Goal: Task Accomplishment & Management: Manage account settings

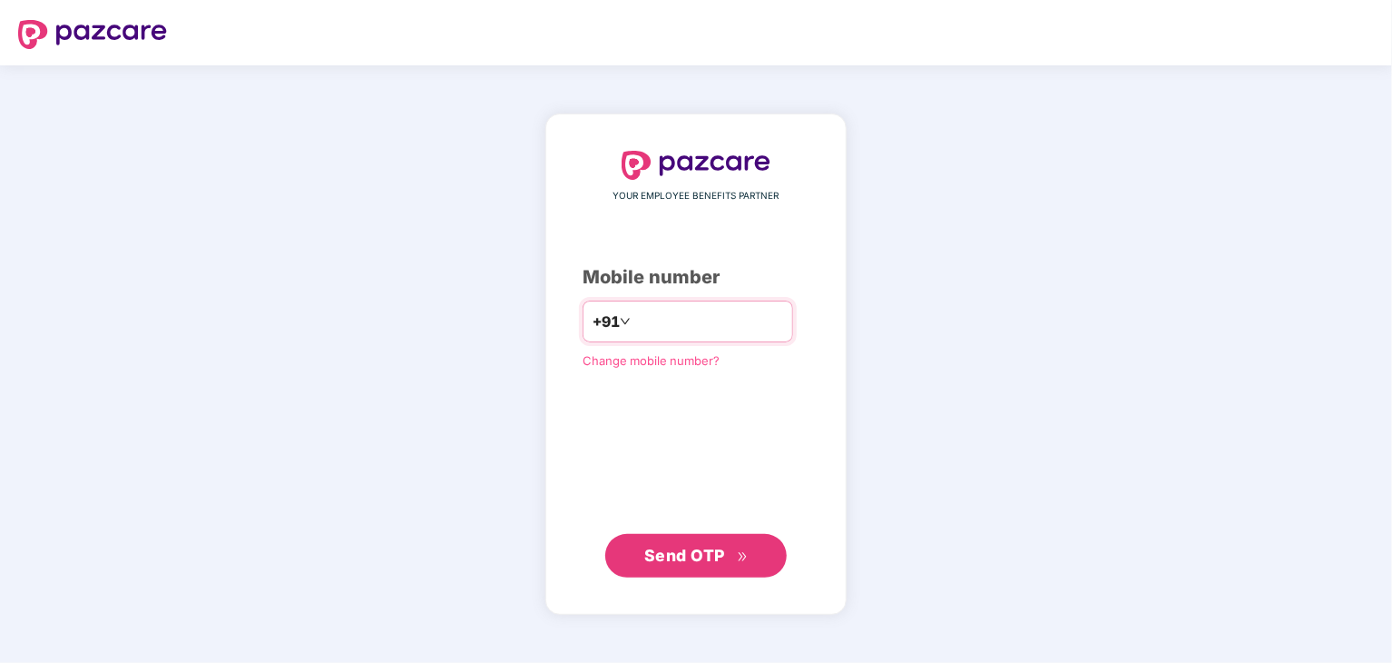
click at [739, 324] on input "number" at bounding box center [708, 321] width 149 height 29
type input "**********"
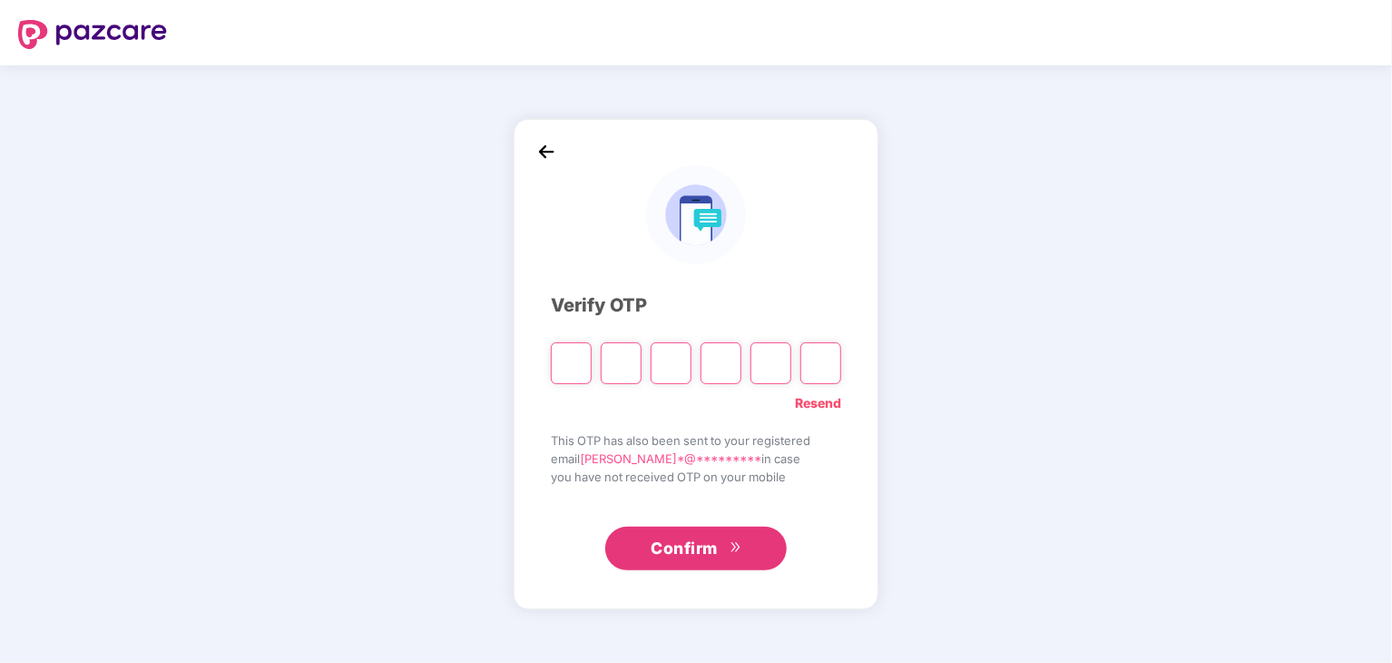
type input "*"
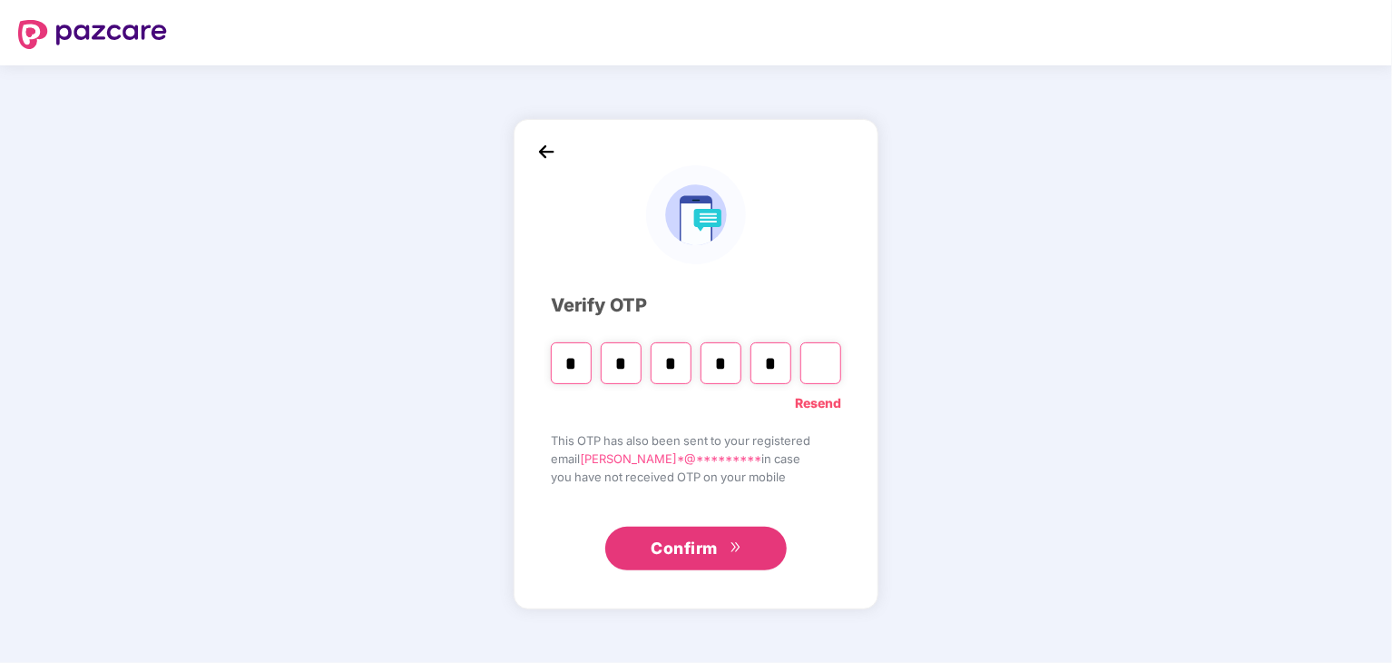
type input "*"
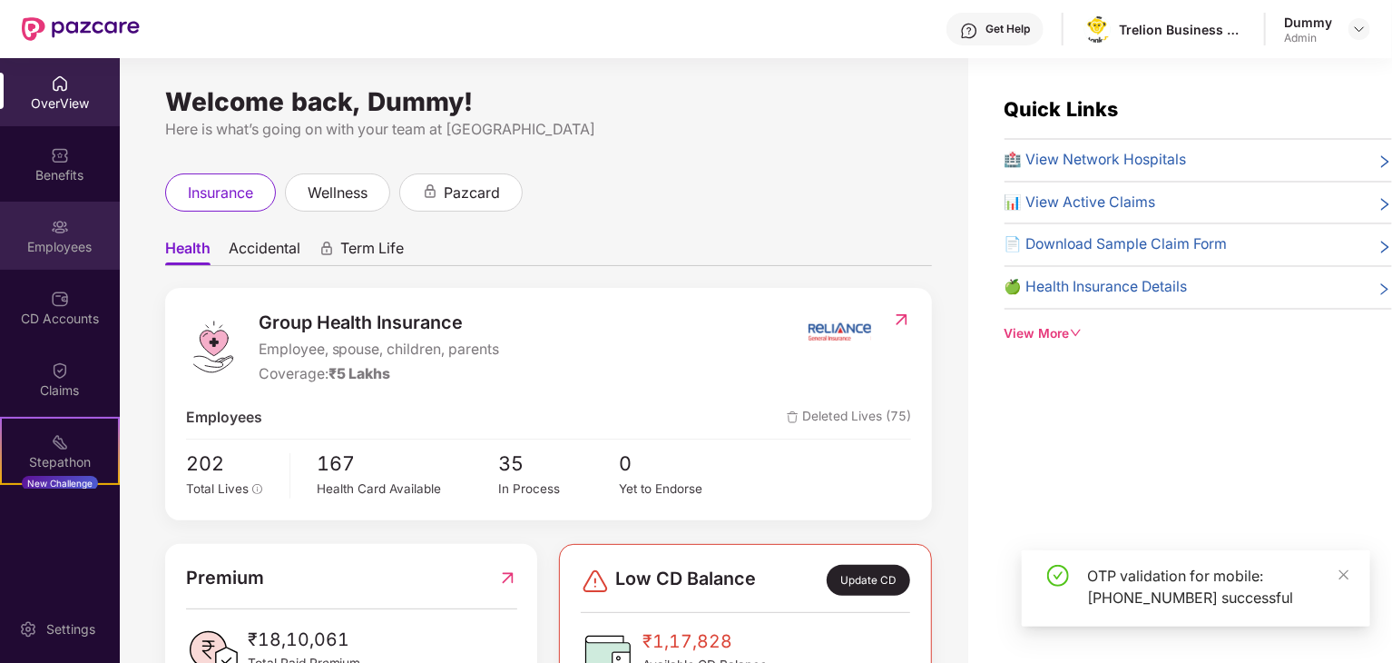
click at [59, 216] on div at bounding box center [60, 225] width 18 height 18
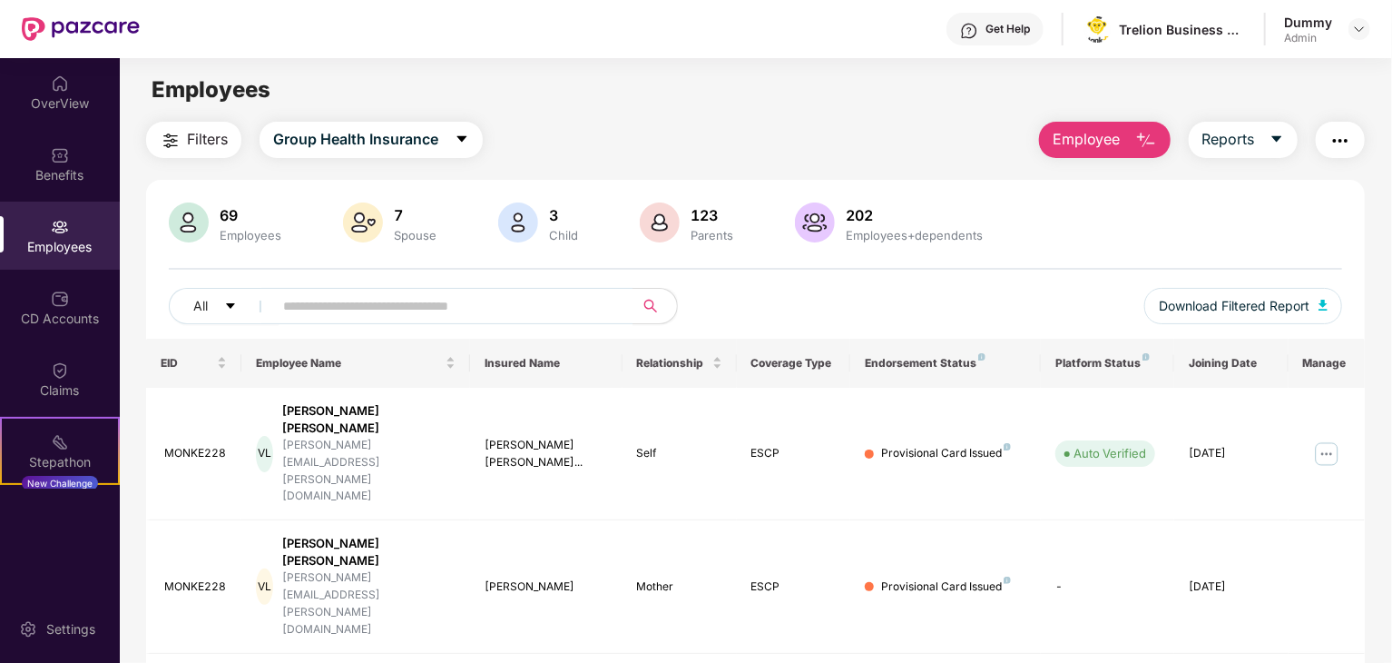
click at [1111, 151] on button "Employee" at bounding box center [1105, 140] width 132 height 36
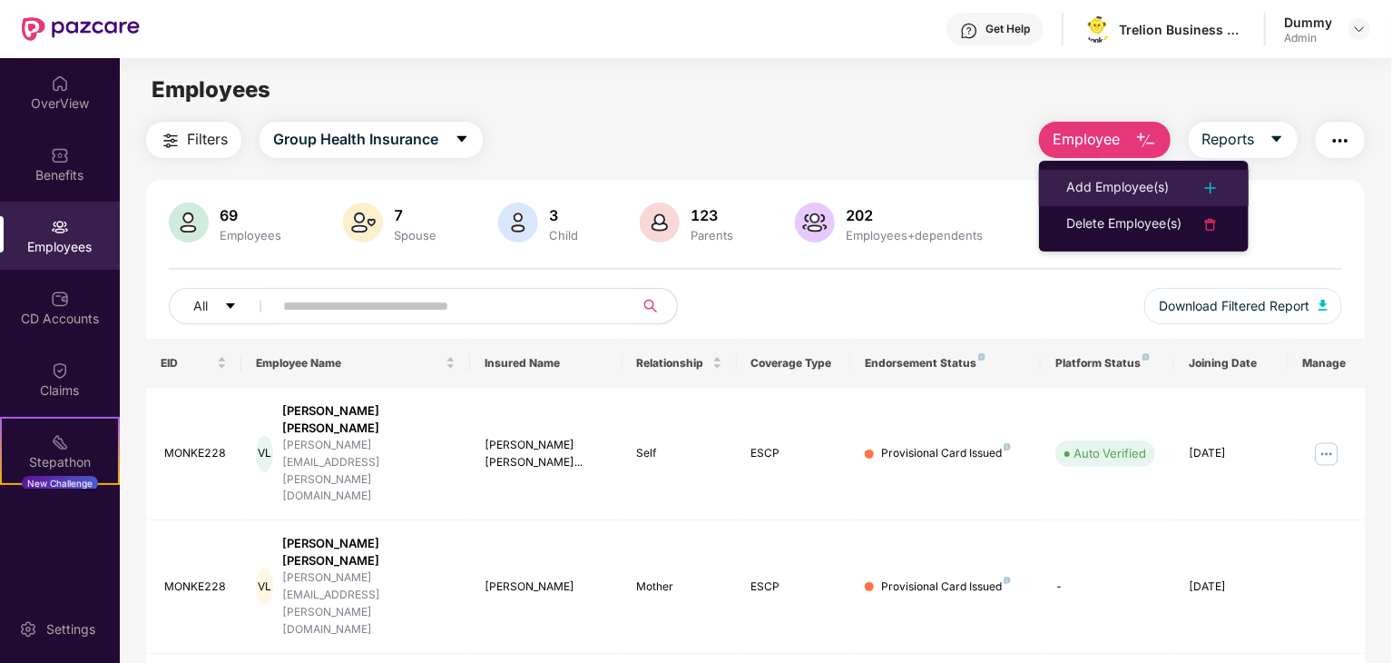
click at [1133, 193] on div "Add Employee(s)" at bounding box center [1118, 188] width 103 height 22
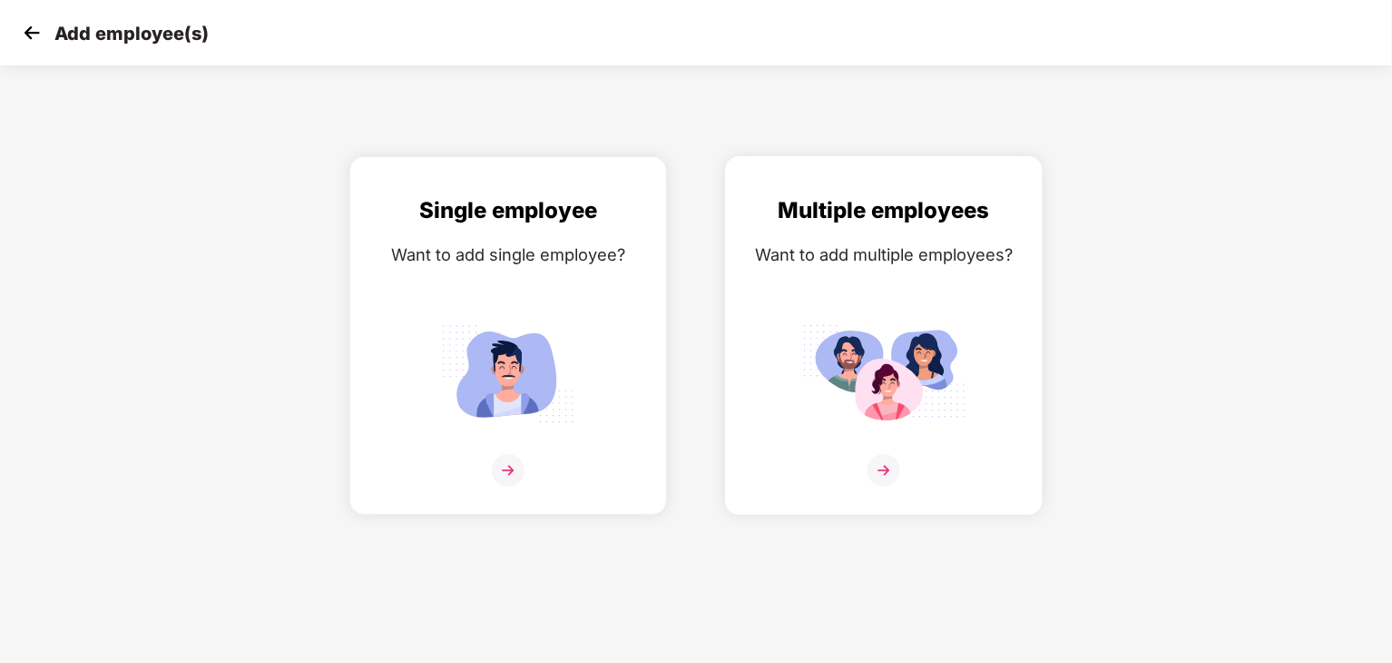
click at [891, 477] on img at bounding box center [884, 470] width 33 height 33
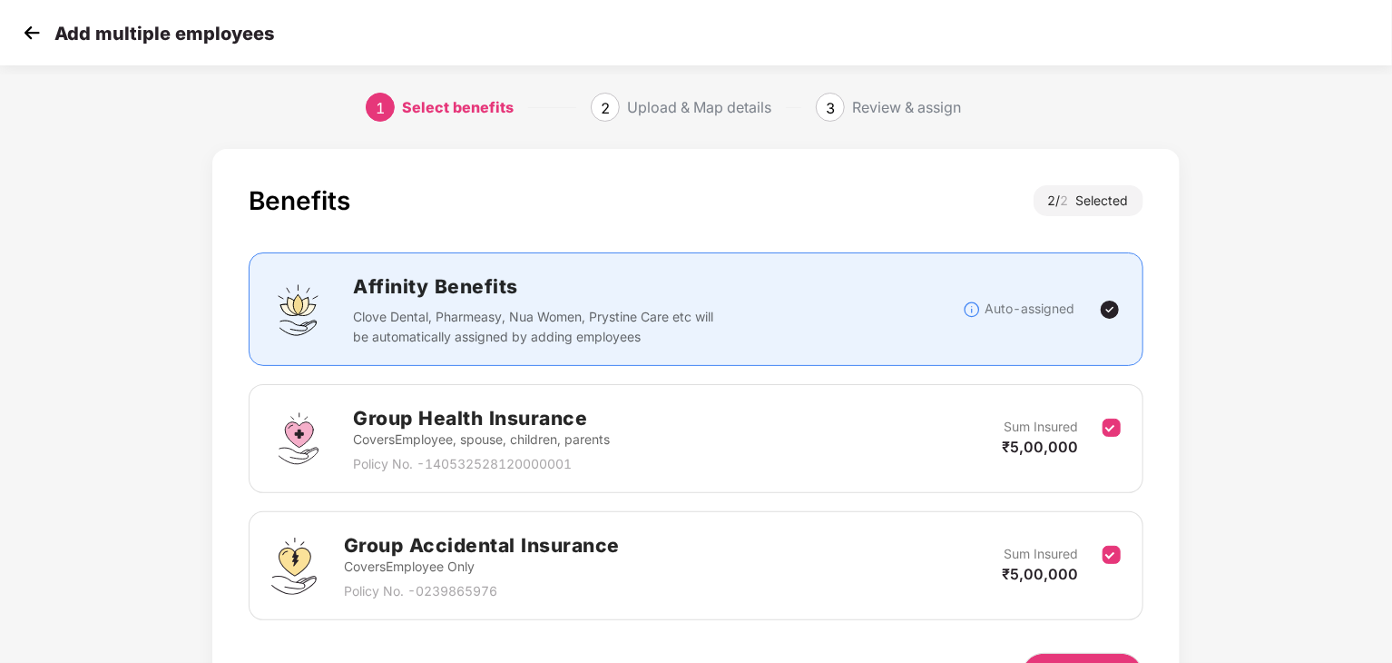
click at [36, 34] on img at bounding box center [31, 32] width 27 height 27
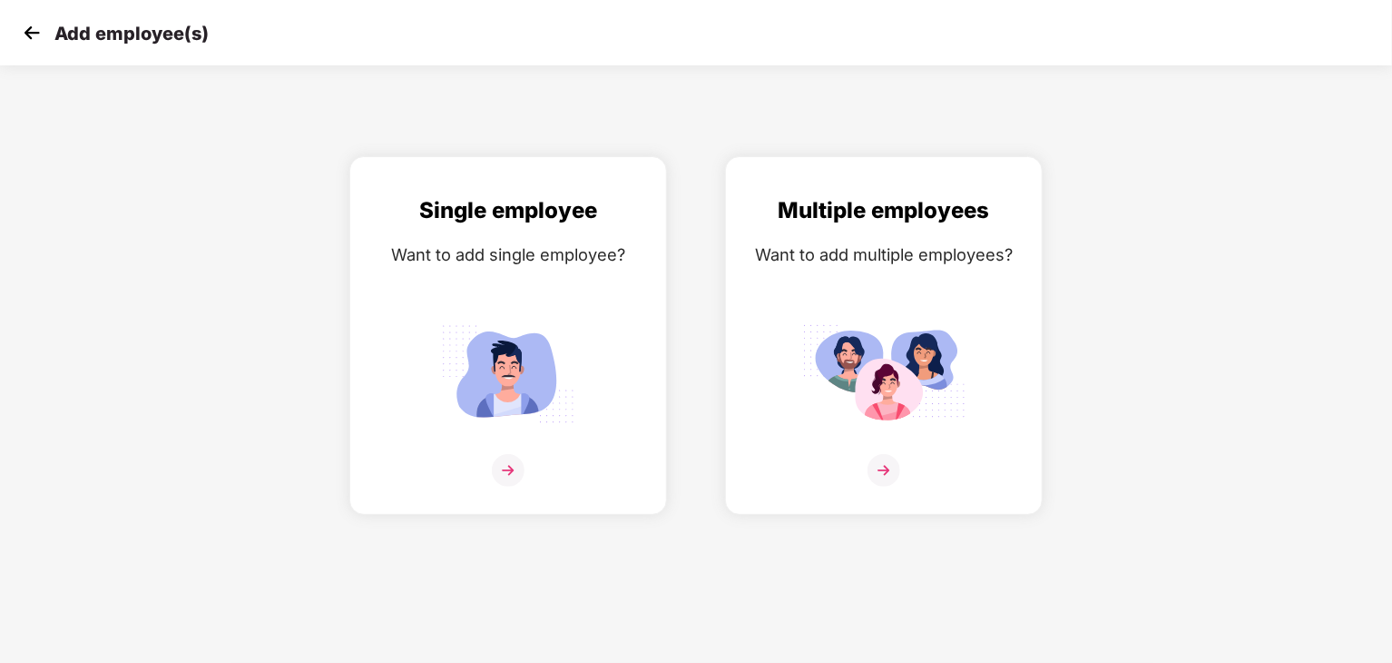
click at [33, 33] on img at bounding box center [31, 32] width 27 height 27
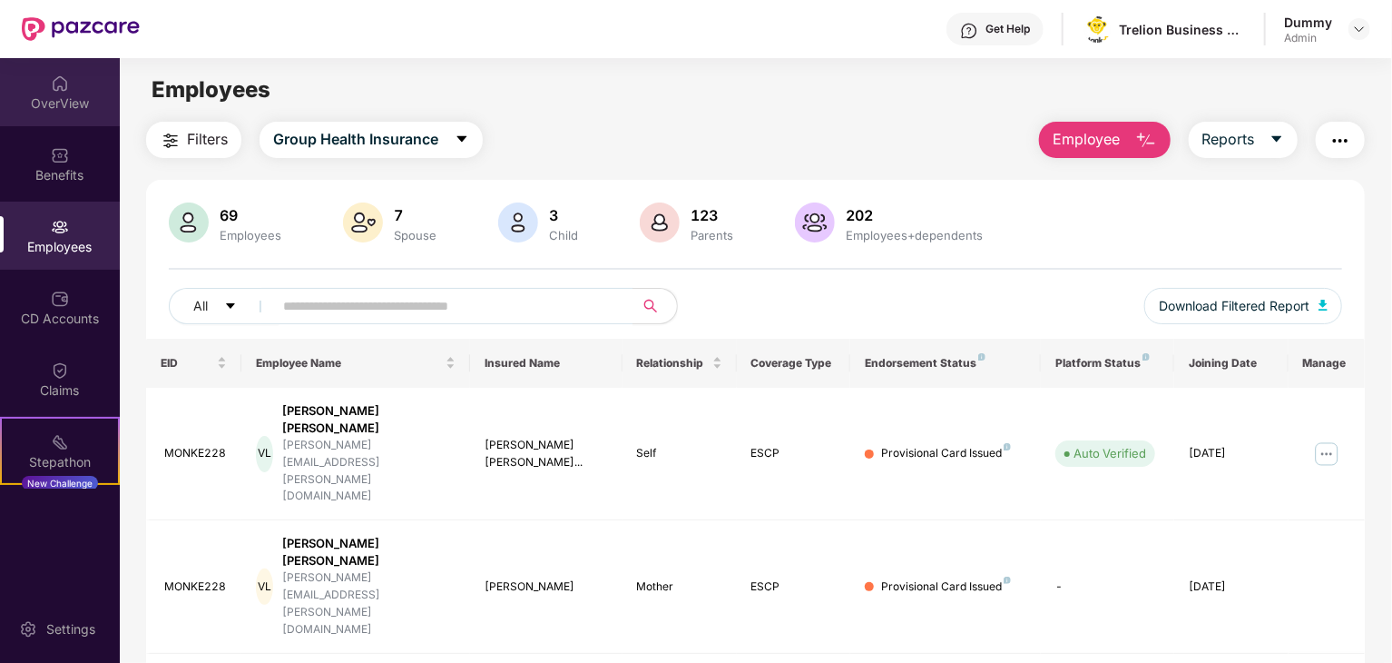
click at [68, 78] on div "OverView" at bounding box center [60, 92] width 120 height 68
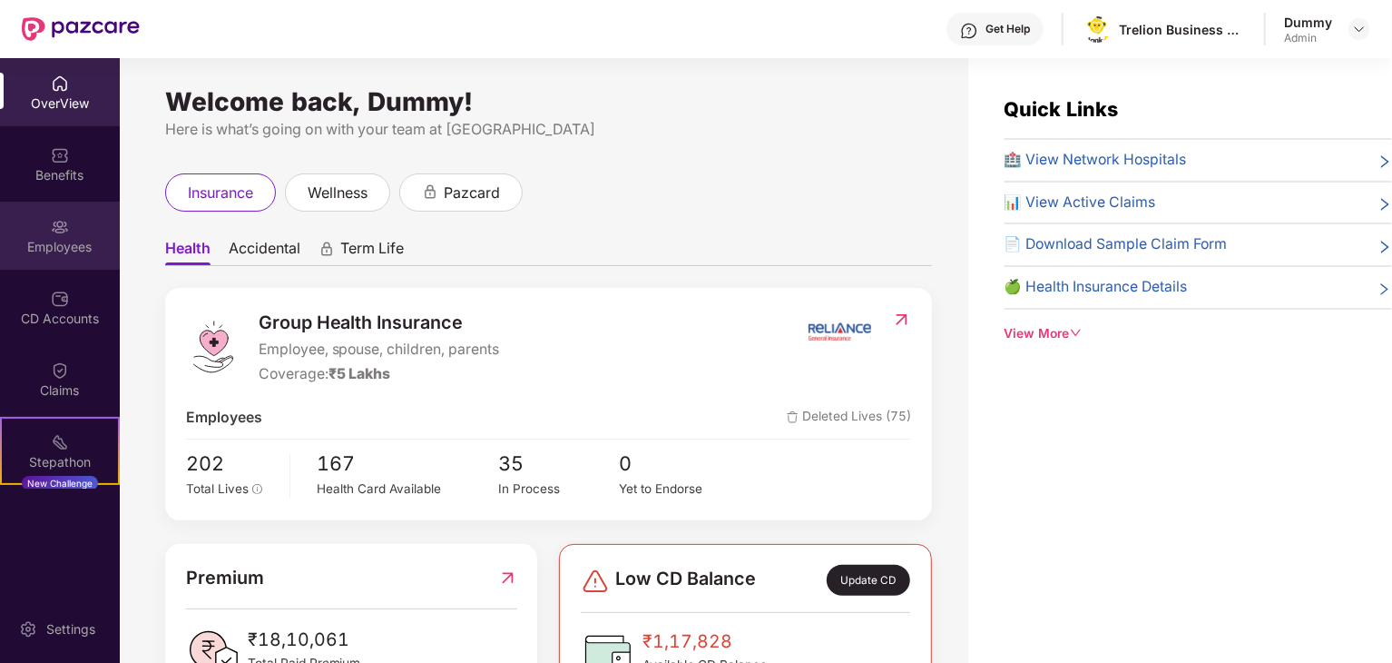
click at [73, 259] on div "Employees" at bounding box center [60, 236] width 120 height 68
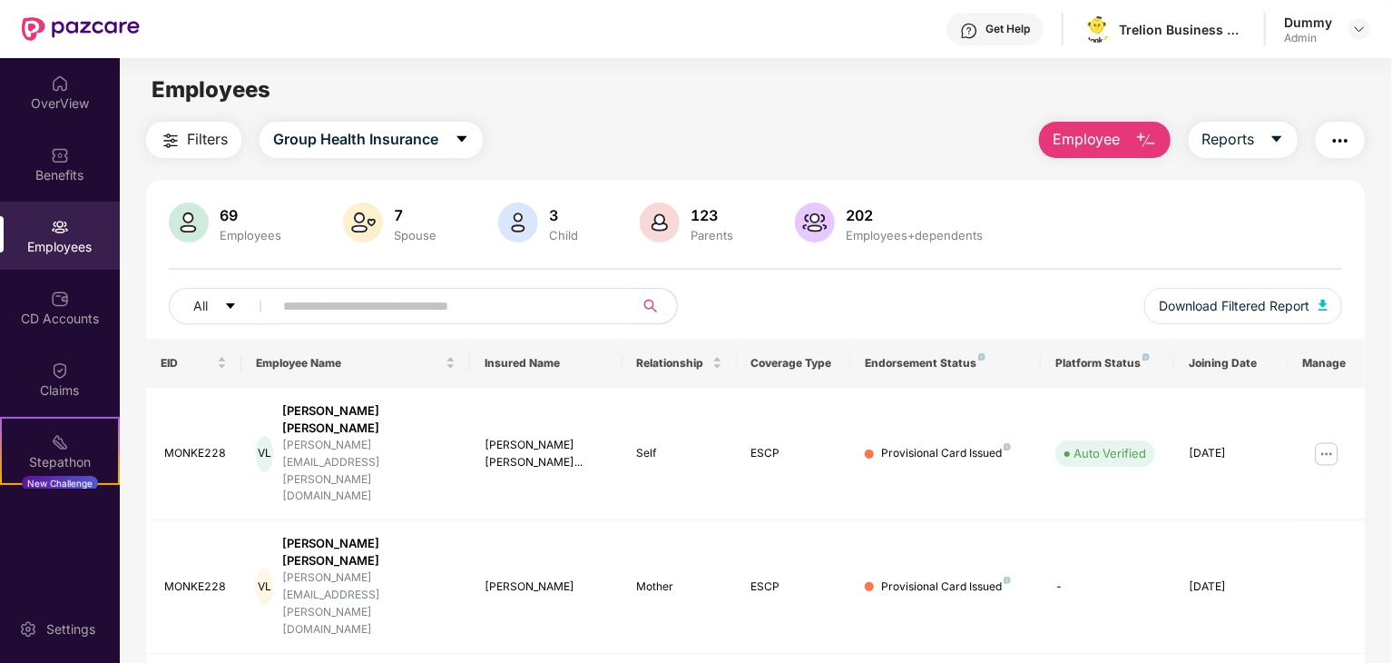
click at [1126, 143] on button "Employee" at bounding box center [1105, 140] width 132 height 36
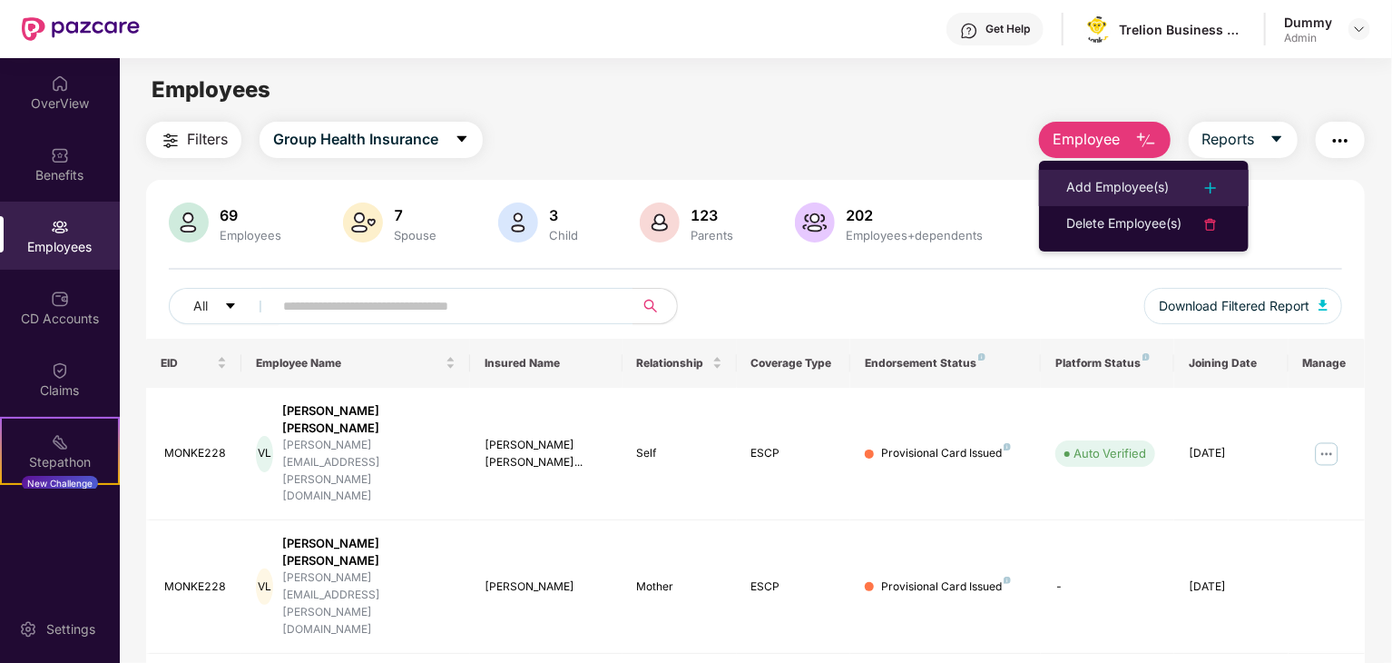
click at [1124, 187] on div "Add Employee(s)" at bounding box center [1118, 188] width 103 height 22
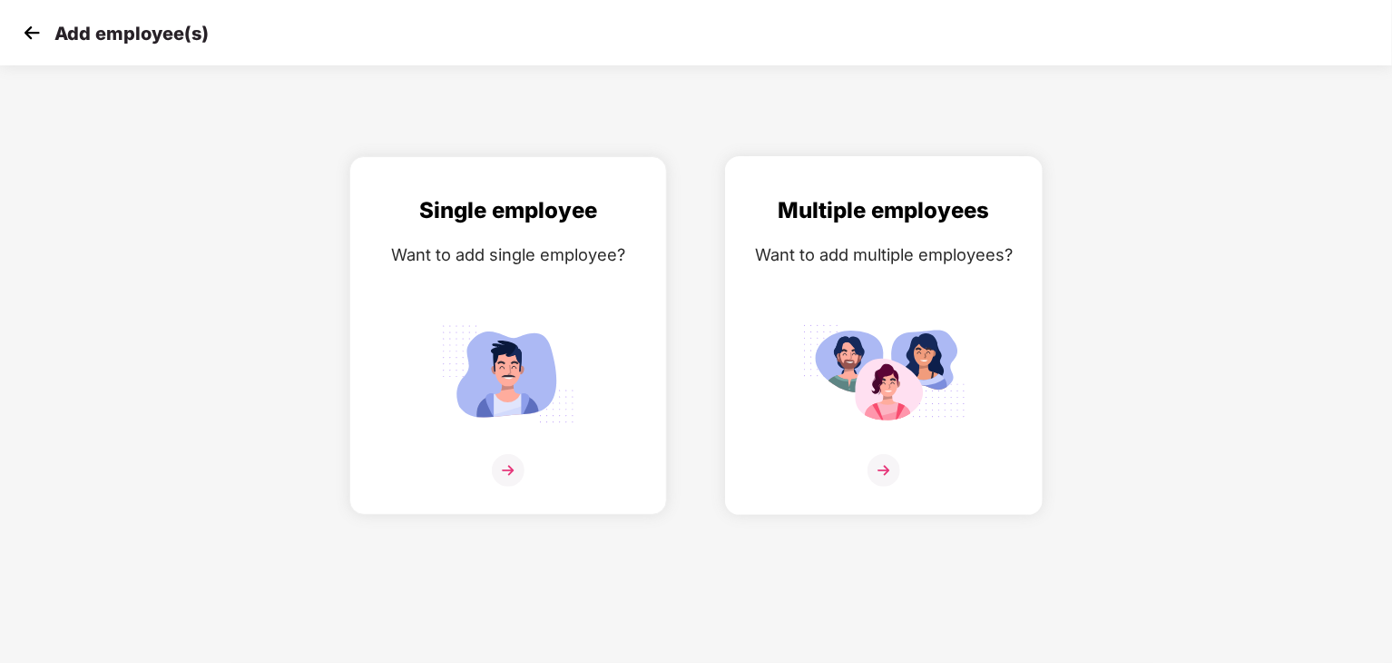
click at [880, 466] on img at bounding box center [884, 470] width 33 height 33
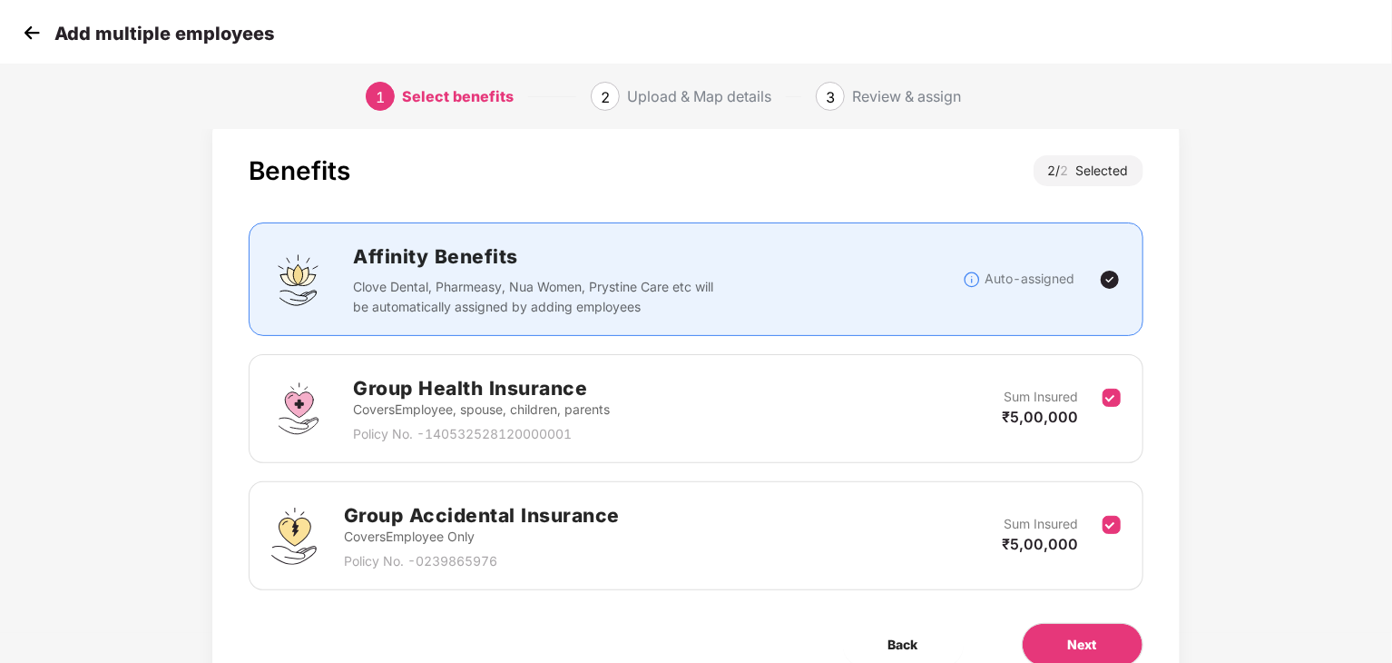
scroll to position [114, 0]
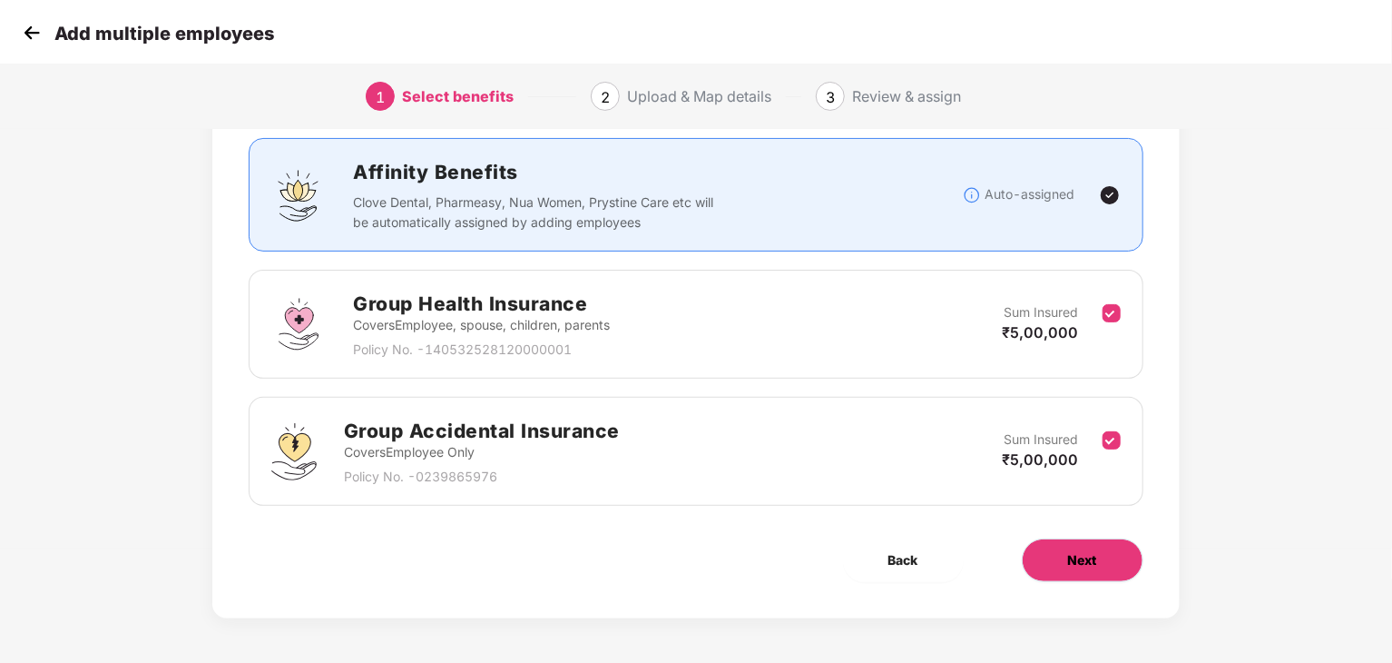
click at [1093, 563] on span "Next" at bounding box center [1082, 560] width 29 height 20
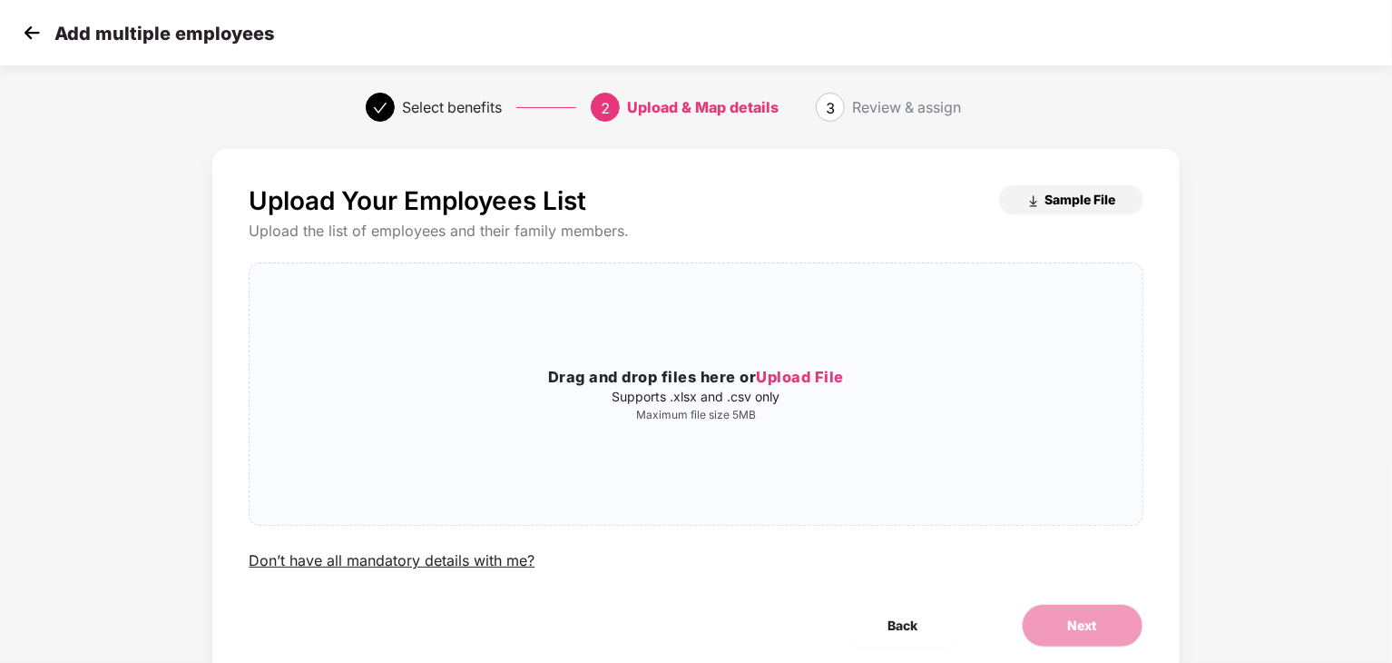
click at [1082, 197] on span "Sample File" at bounding box center [1081, 199] width 71 height 17
click at [795, 377] on span "Upload File" at bounding box center [800, 377] width 88 height 18
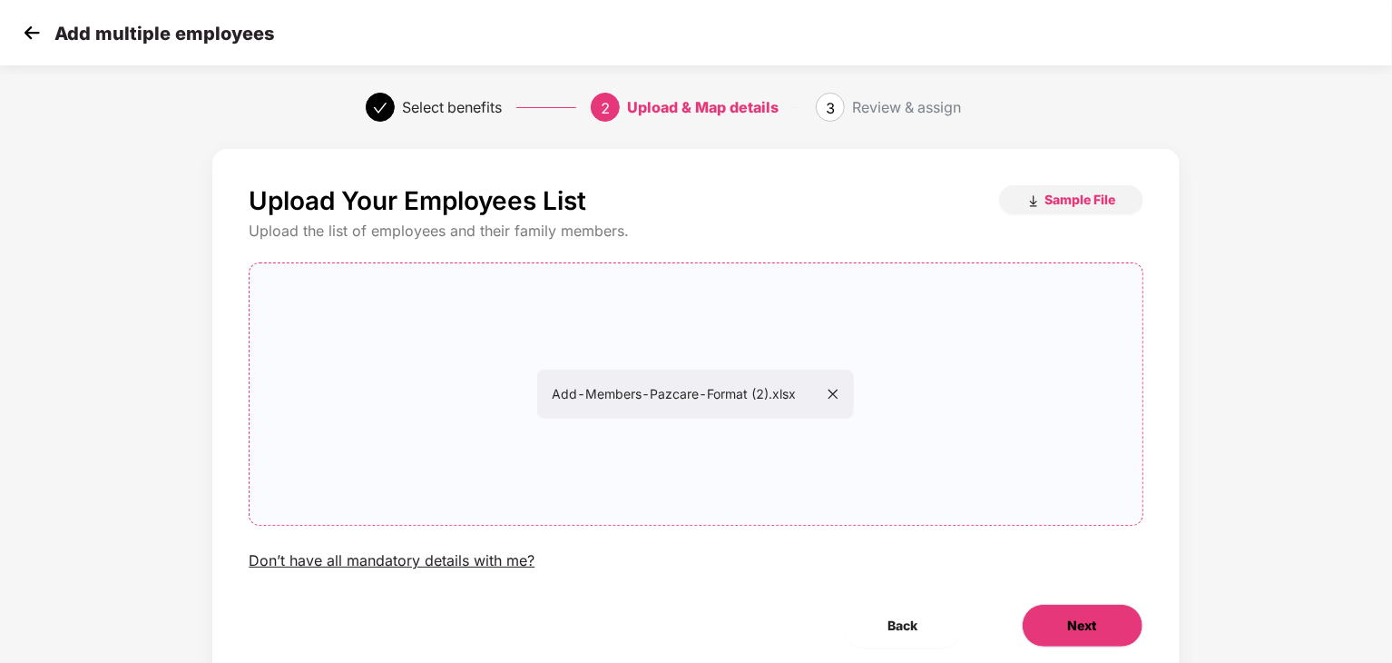
click at [1089, 633] on span "Next" at bounding box center [1082, 625] width 29 height 20
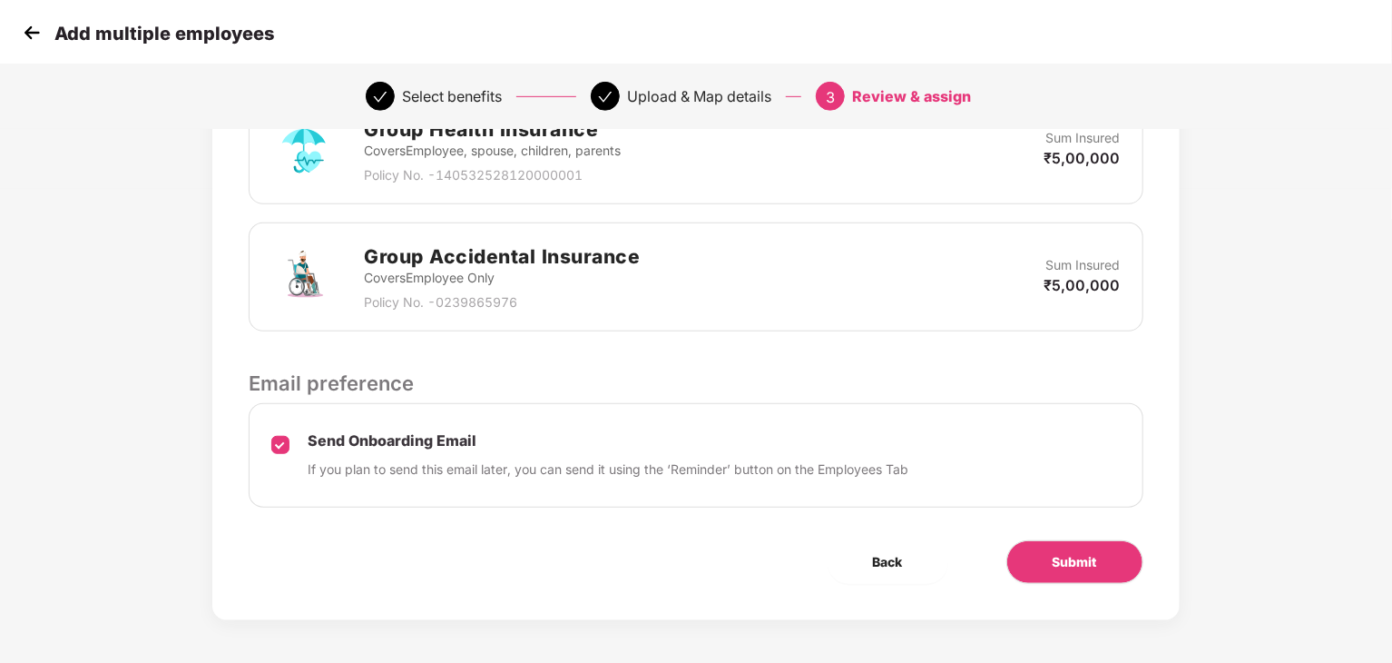
scroll to position [475, 0]
click at [1094, 566] on span "Submit" at bounding box center [1075, 561] width 44 height 20
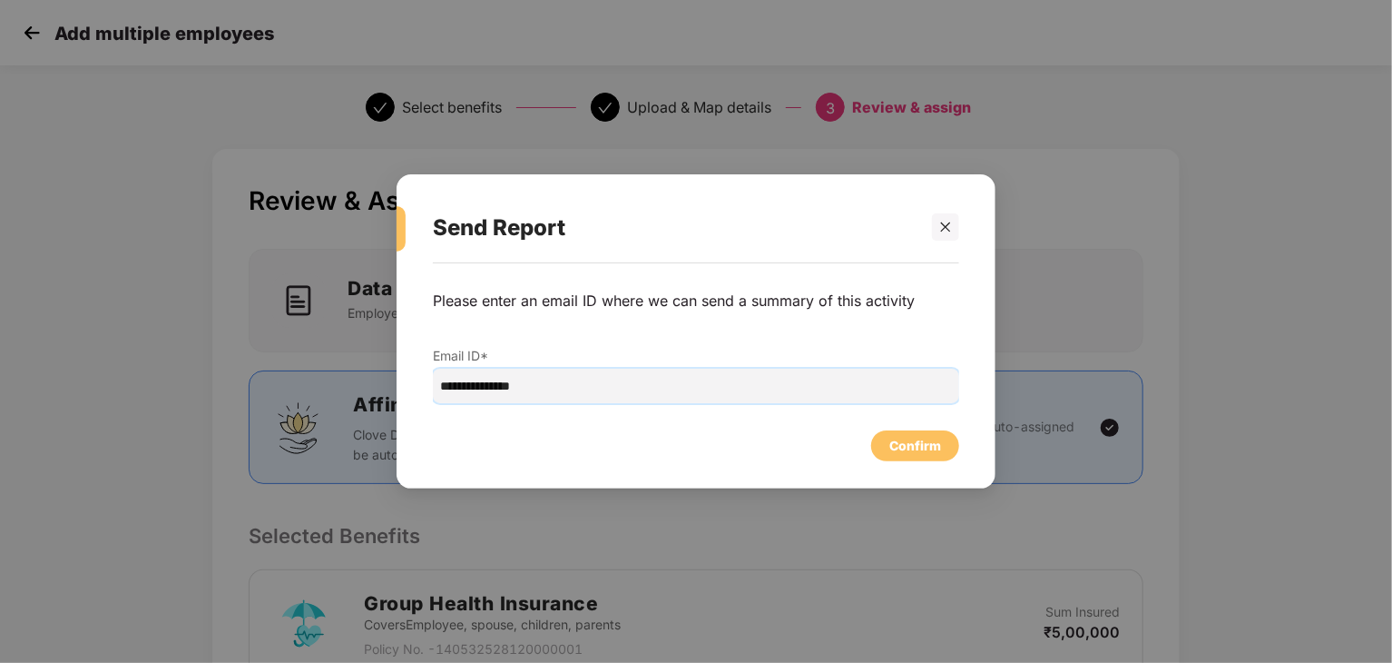
click at [547, 371] on input "**********" at bounding box center [696, 386] width 526 height 34
click at [545, 379] on input "**********" at bounding box center [696, 386] width 526 height 34
type input "**********"
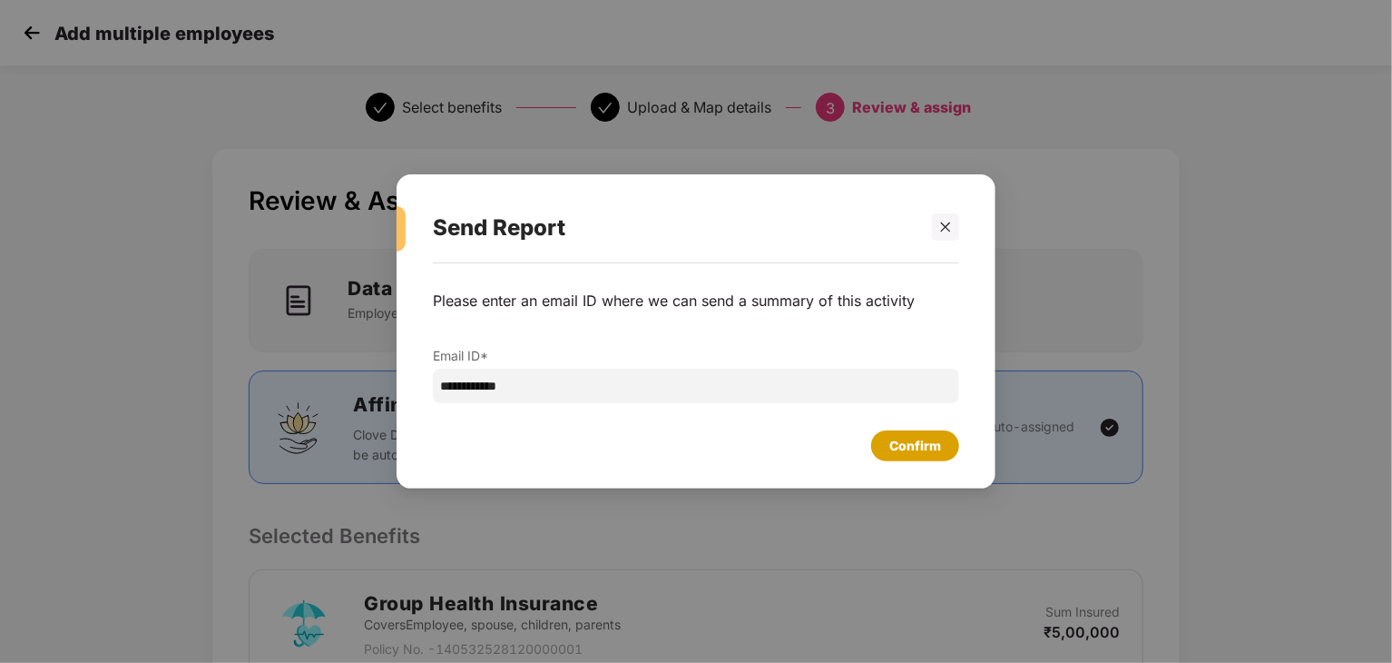
click at [922, 452] on div "Confirm" at bounding box center [916, 446] width 52 height 20
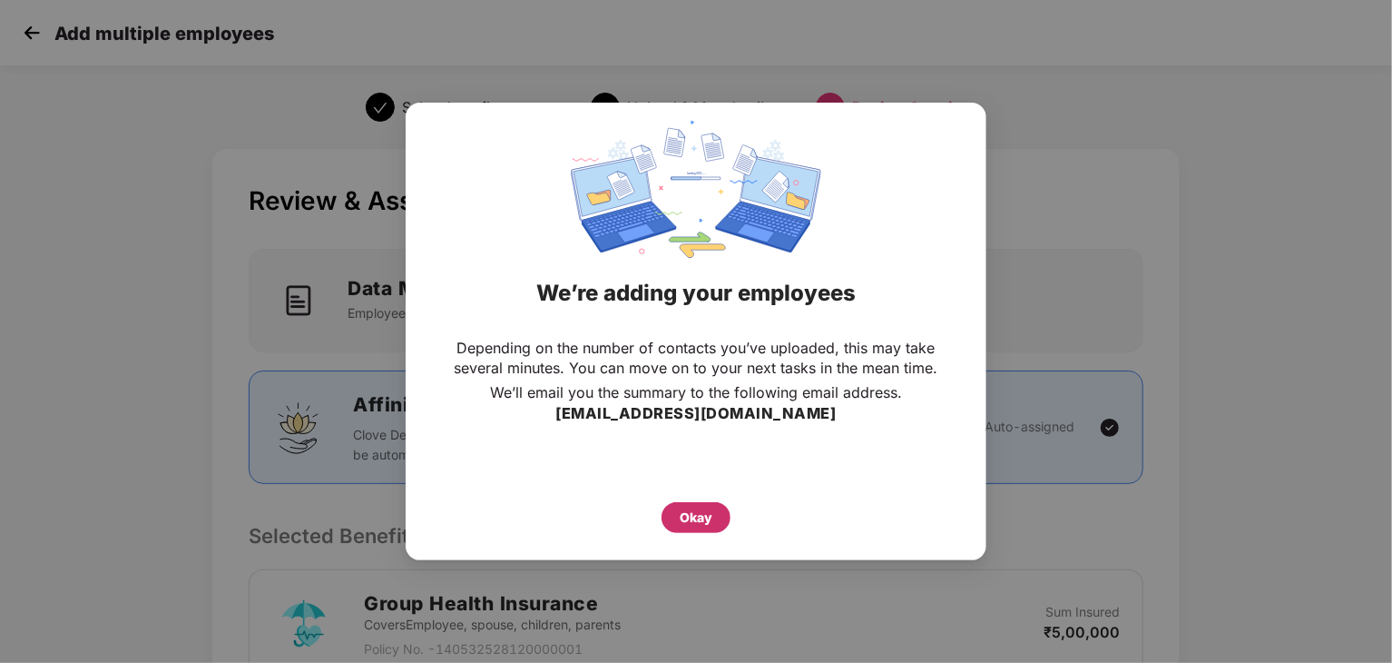
click at [704, 524] on div "Okay" at bounding box center [696, 517] width 33 height 20
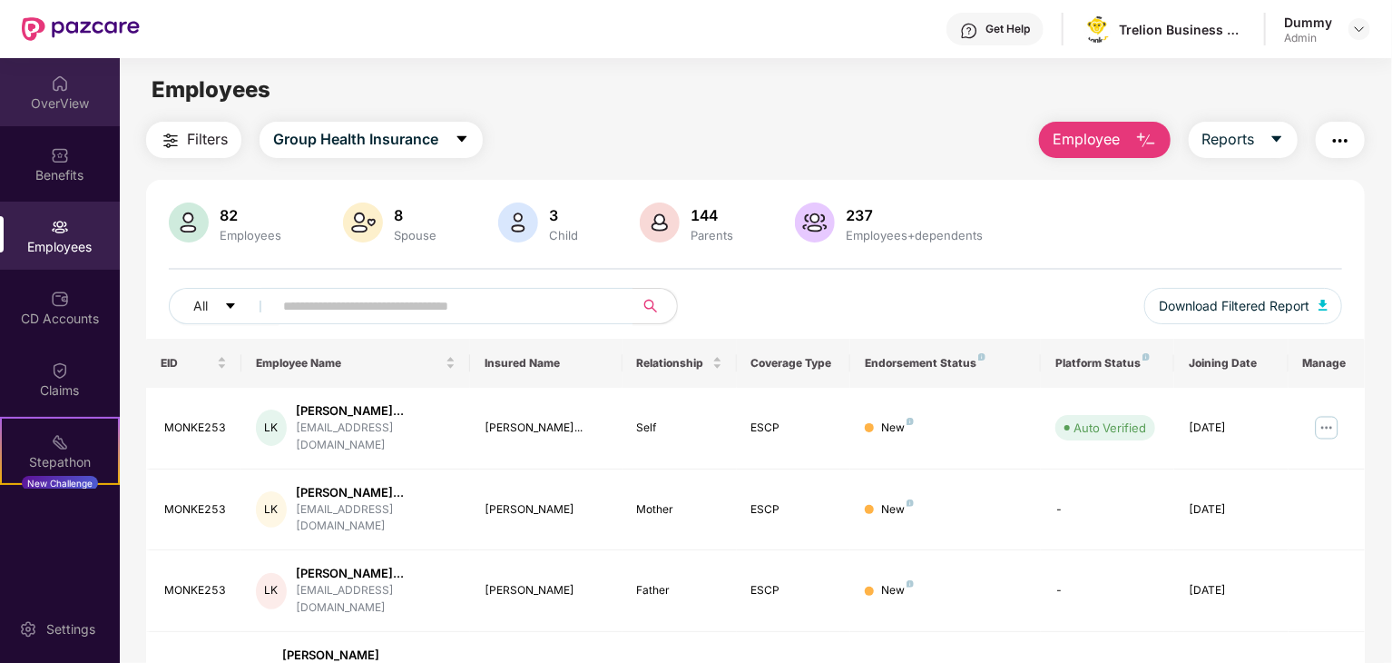
click at [35, 124] on div "OverView" at bounding box center [60, 92] width 120 height 68
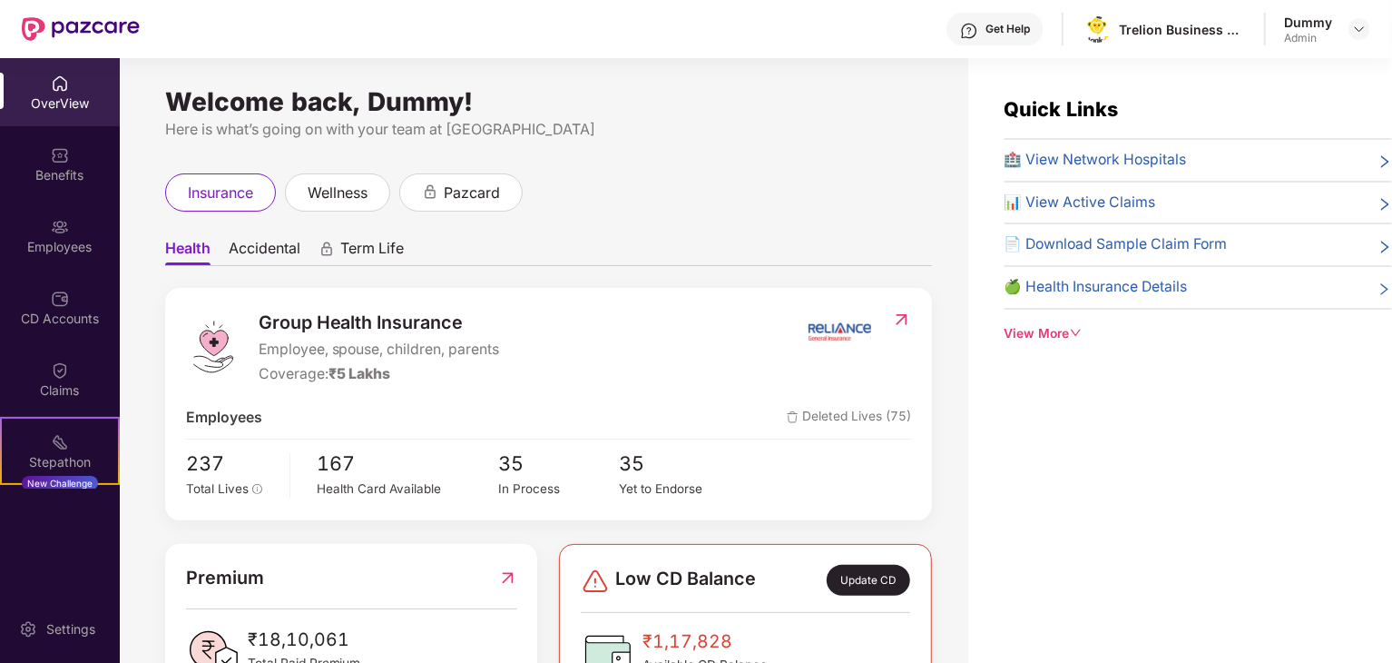
click at [64, 103] on div "OverView" at bounding box center [60, 103] width 120 height 18
click at [57, 93] on div "OverView" at bounding box center [60, 92] width 120 height 68
click at [51, 172] on div "Benefits" at bounding box center [60, 175] width 120 height 18
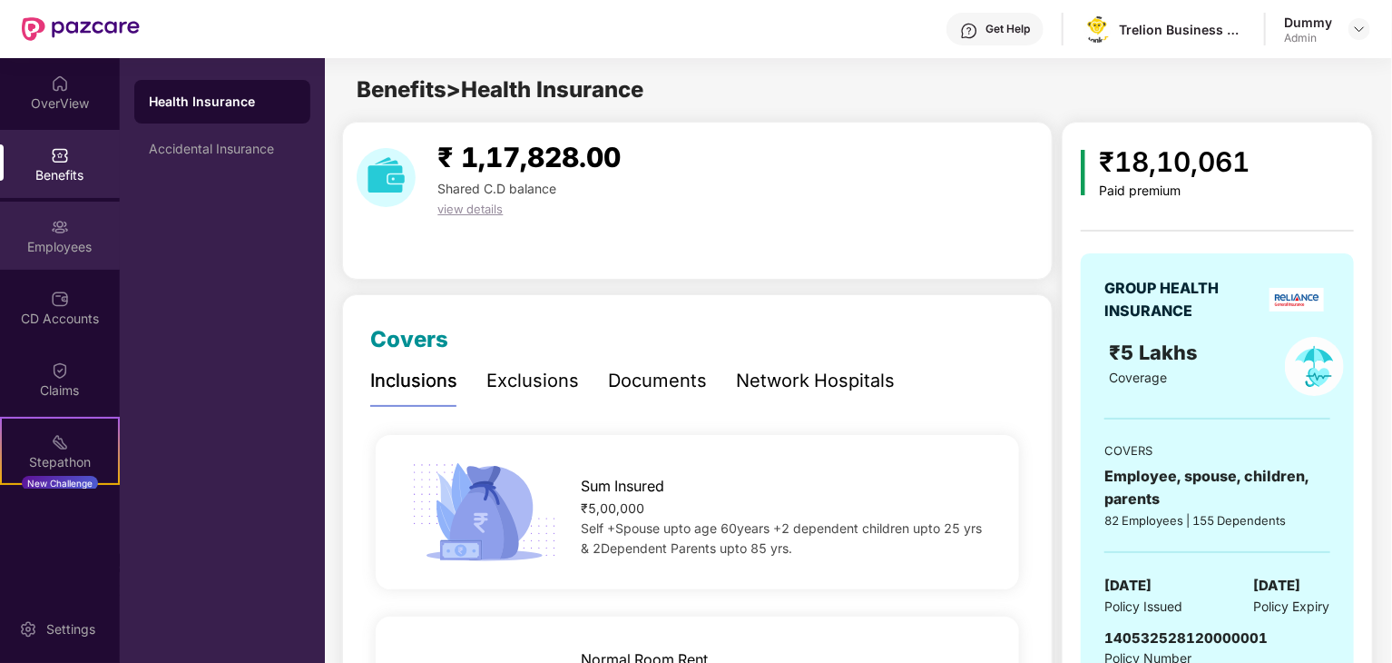
click at [54, 231] on img at bounding box center [60, 227] width 18 height 18
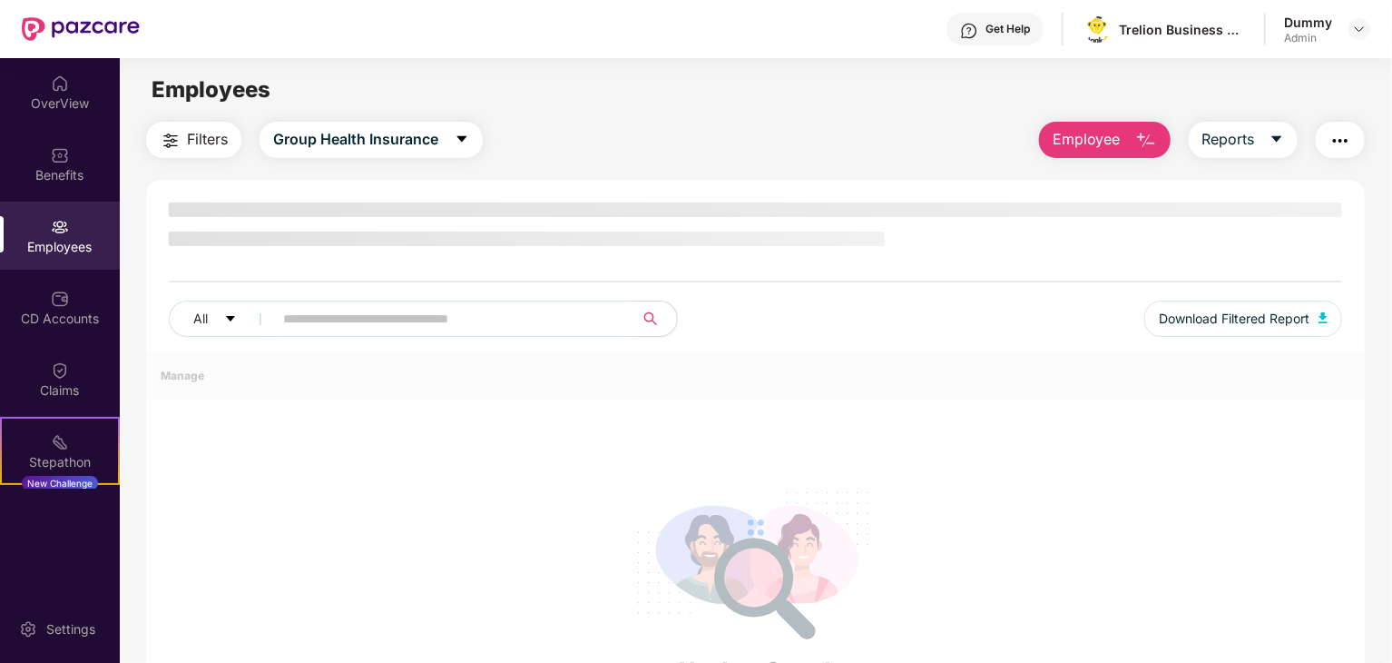
click at [1092, 143] on span "Employee" at bounding box center [1087, 139] width 68 height 23
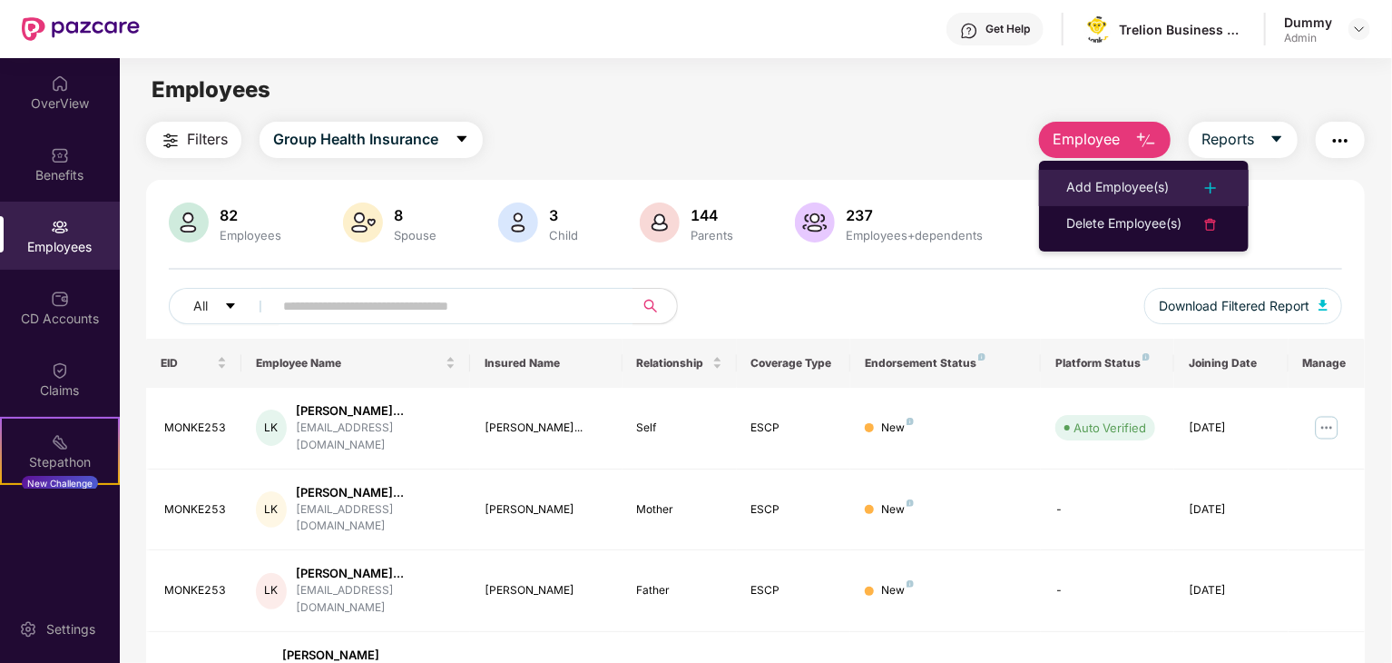
click at [1100, 182] on div "Add Employee(s)" at bounding box center [1118, 188] width 103 height 22
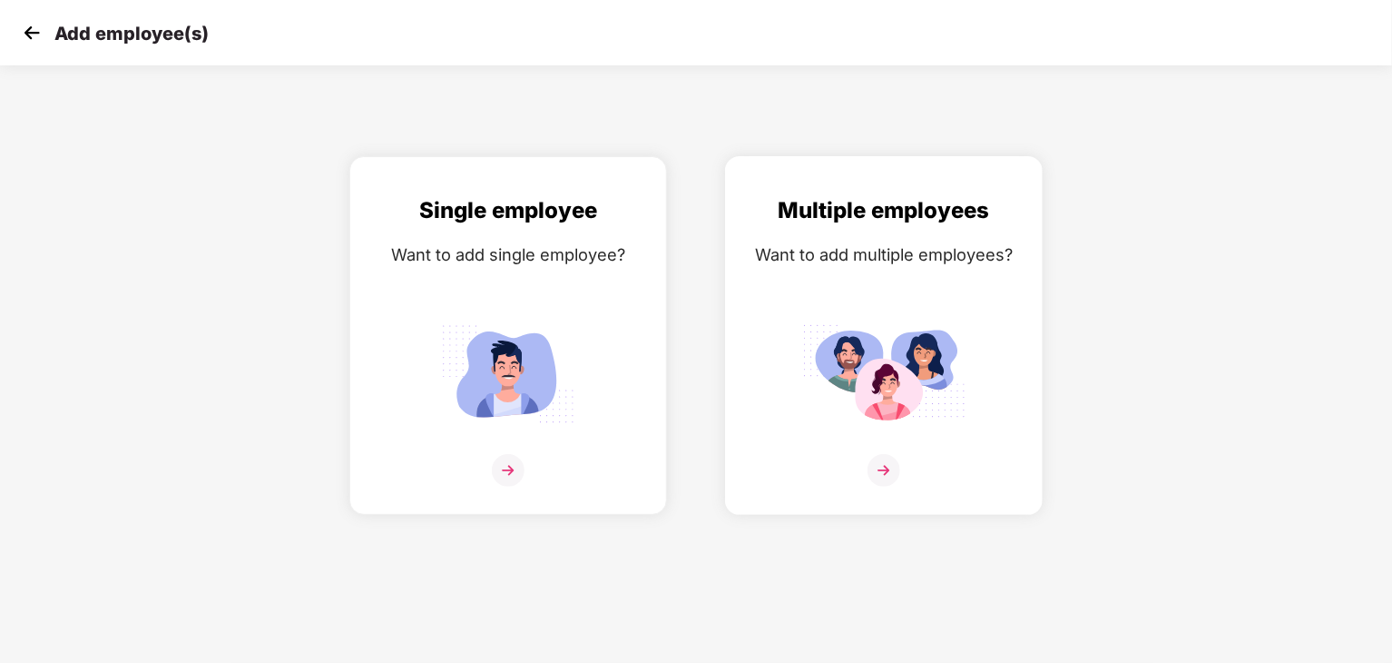
click at [920, 325] on img at bounding box center [883, 373] width 163 height 113
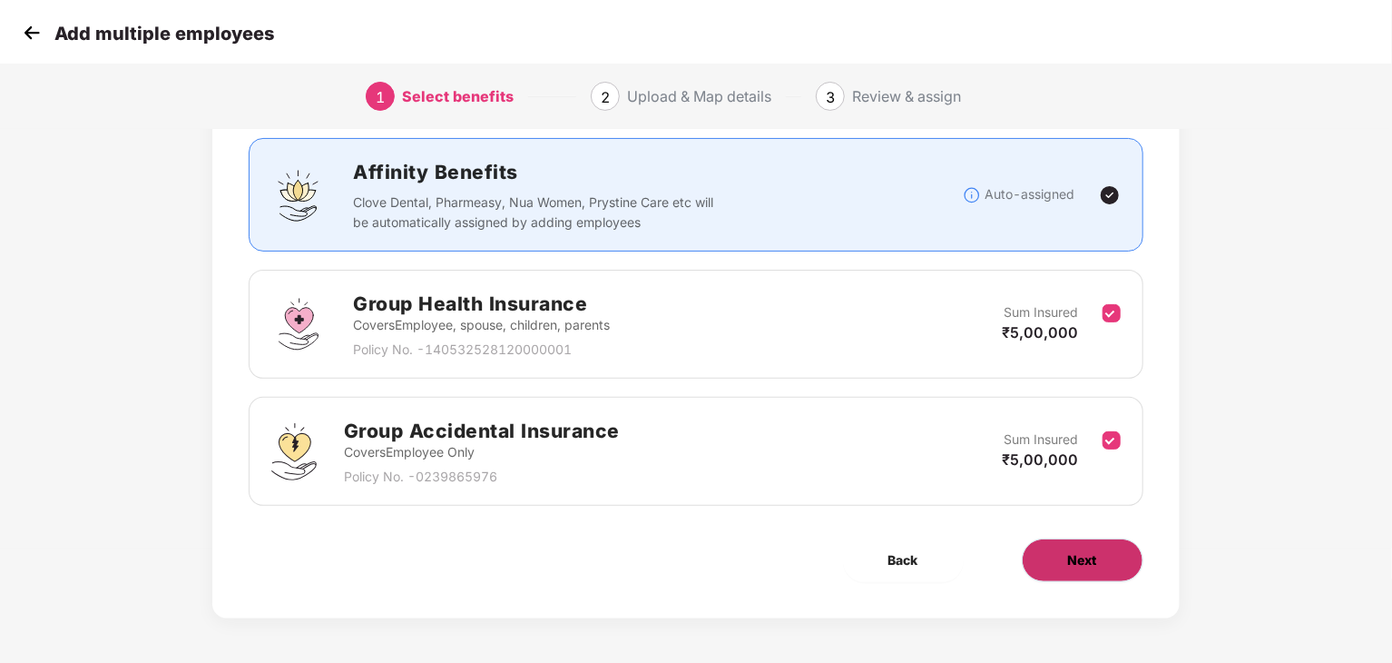
scroll to position [113, 0]
click at [1068, 564] on span "Next" at bounding box center [1082, 561] width 29 height 20
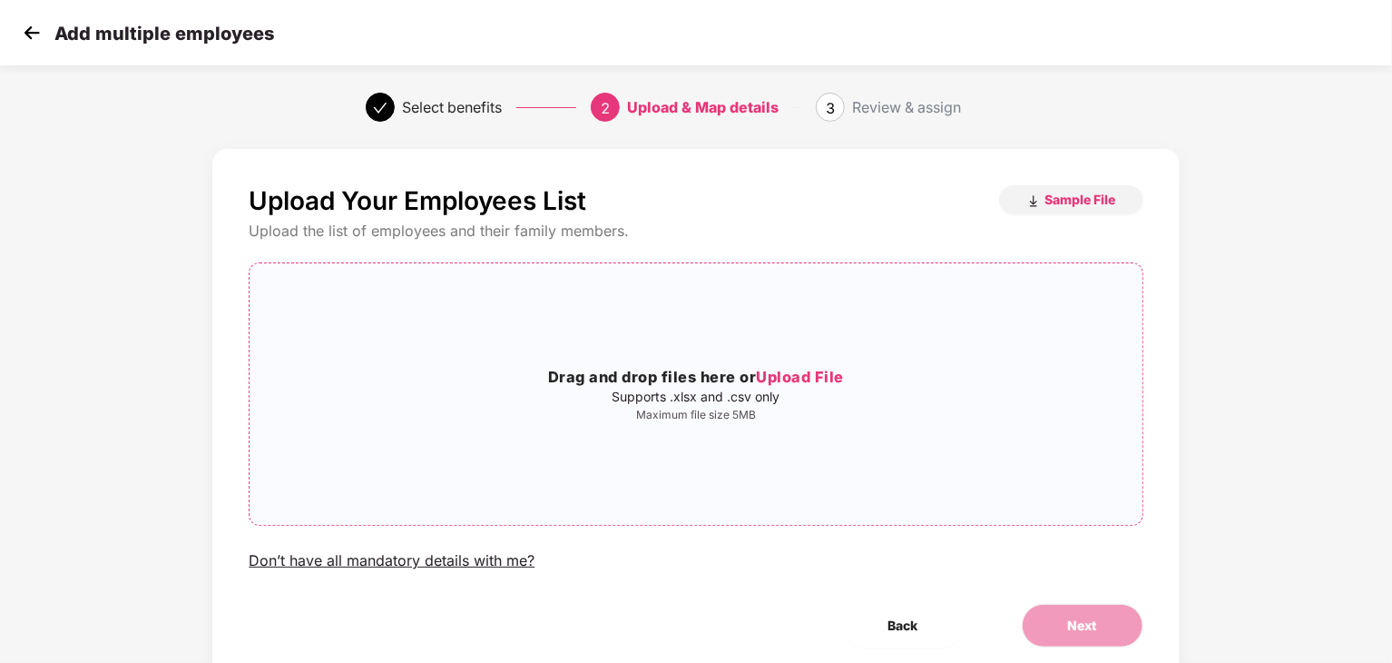
click at [824, 370] on span "Upload File" at bounding box center [800, 377] width 88 height 18
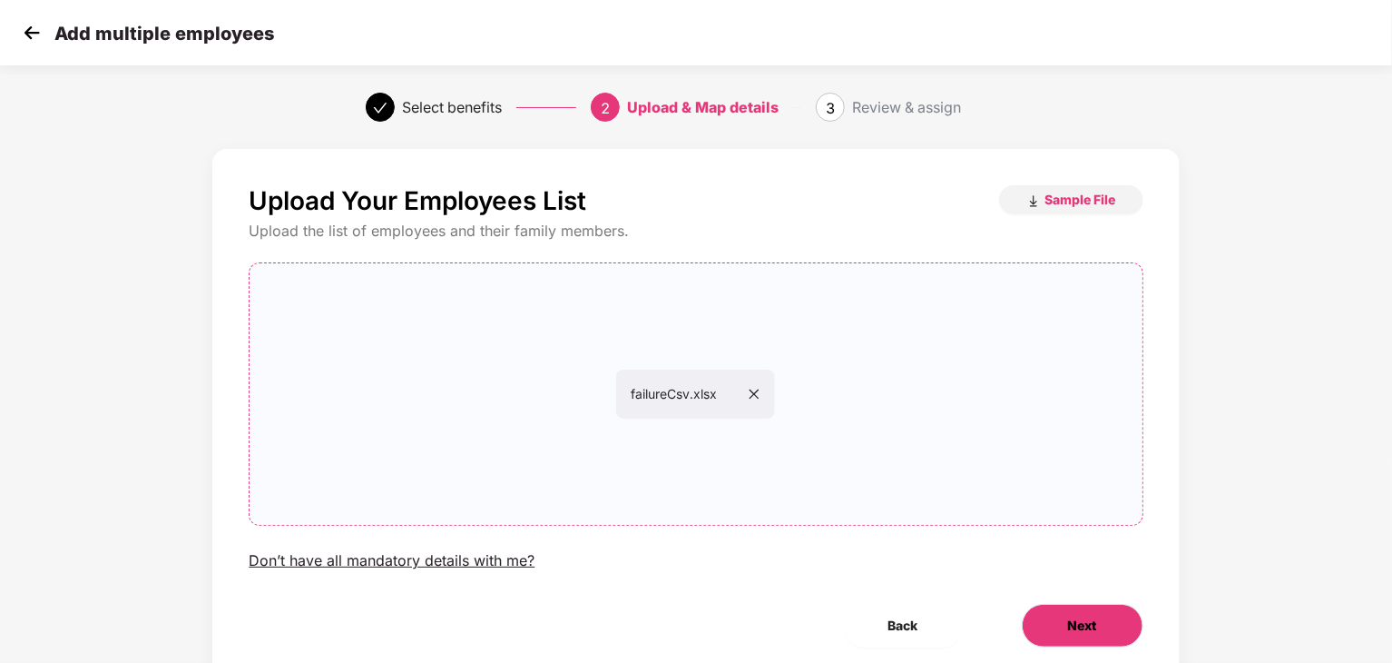
click at [1084, 623] on span "Next" at bounding box center [1082, 625] width 29 height 20
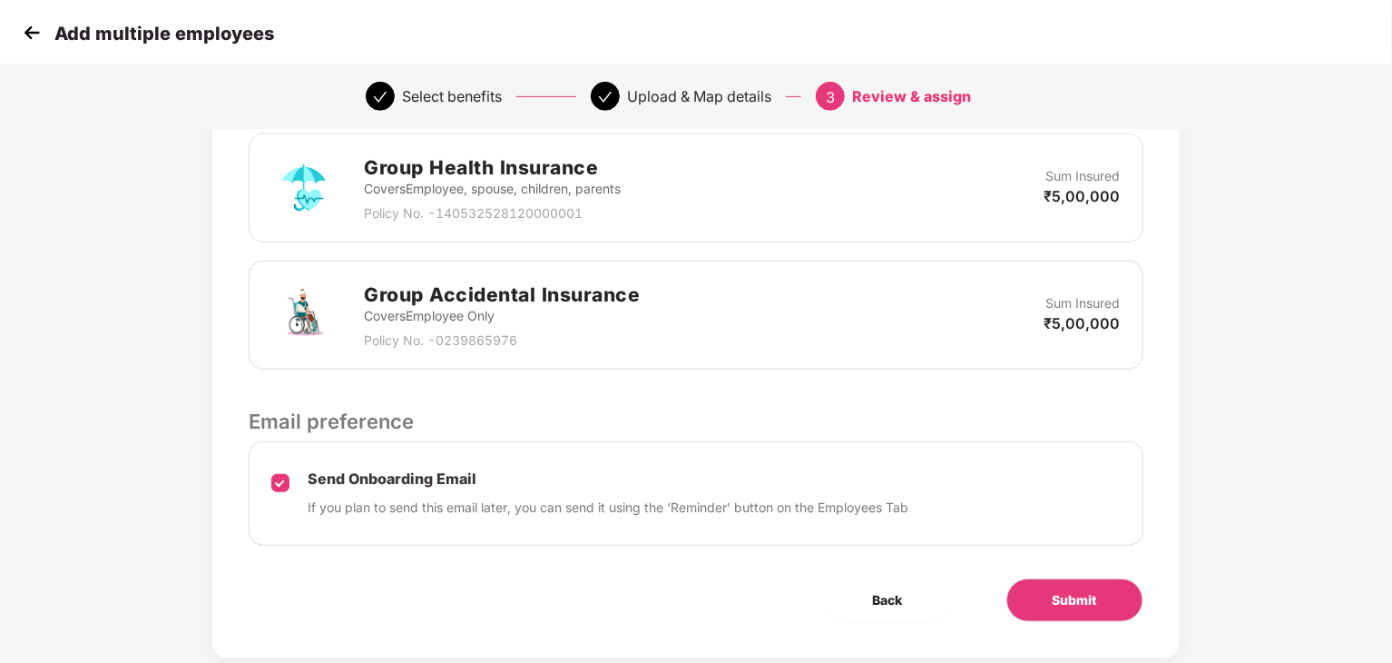
scroll to position [475, 0]
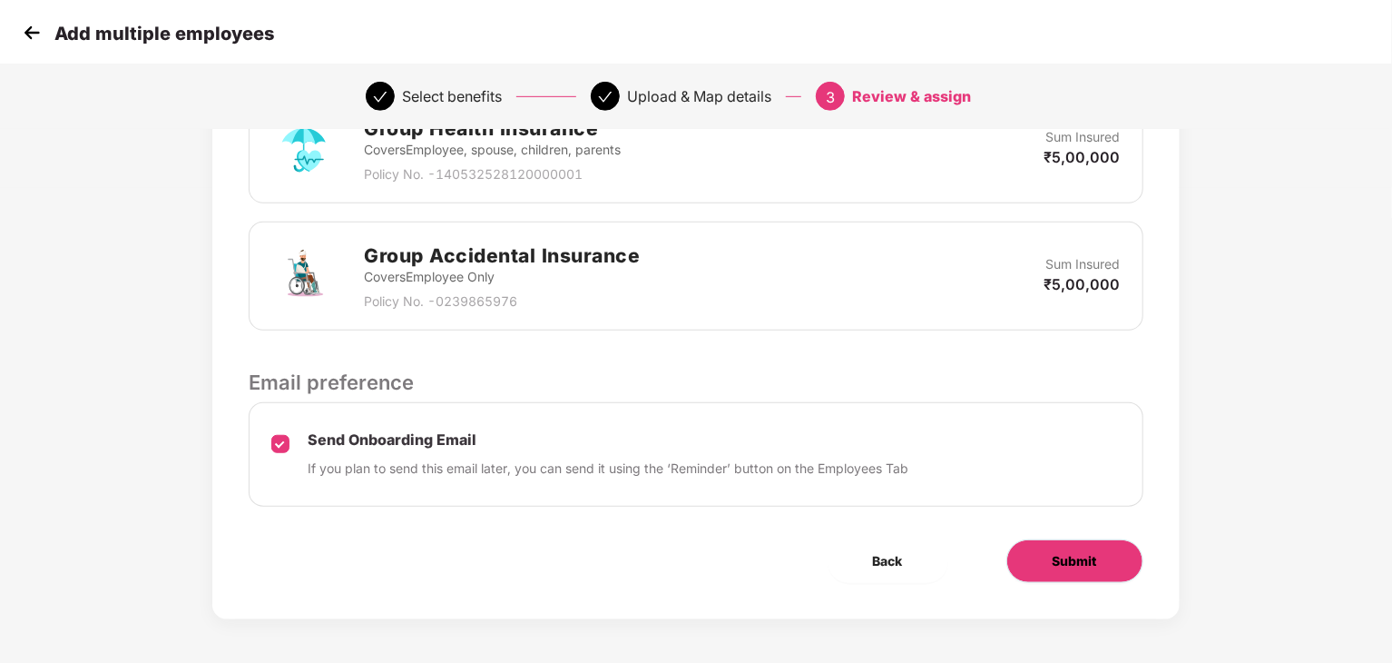
click at [1063, 555] on span "Submit" at bounding box center [1075, 561] width 44 height 20
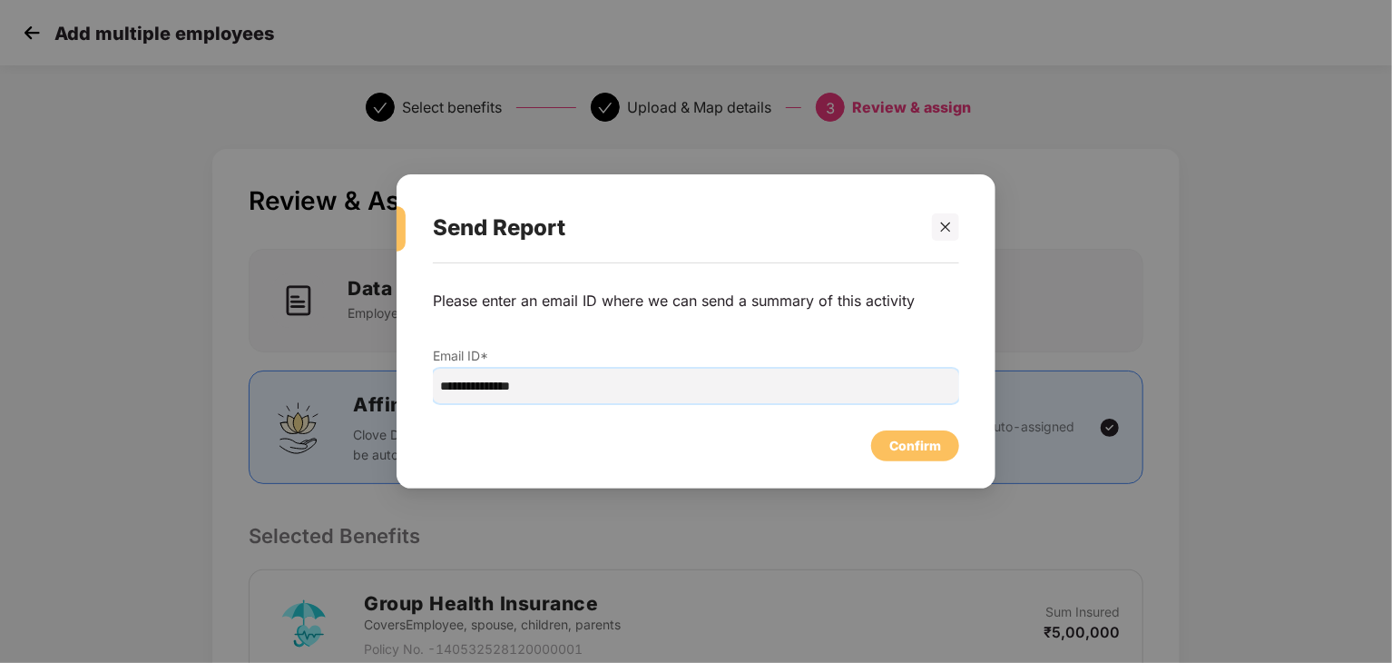
drag, startPoint x: 604, startPoint y: 382, endPoint x: 234, endPoint y: 439, distance: 373.8
click at [234, 439] on div "**********" at bounding box center [696, 331] width 1392 height 663
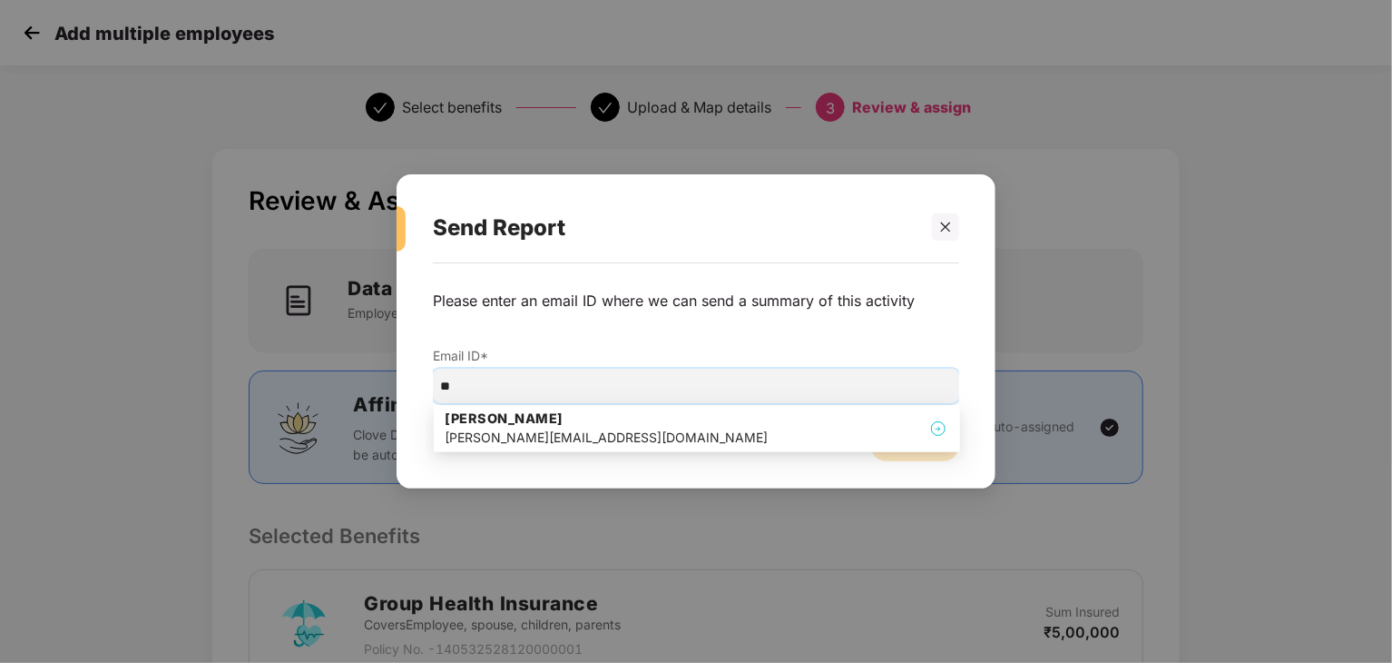
type input "*"
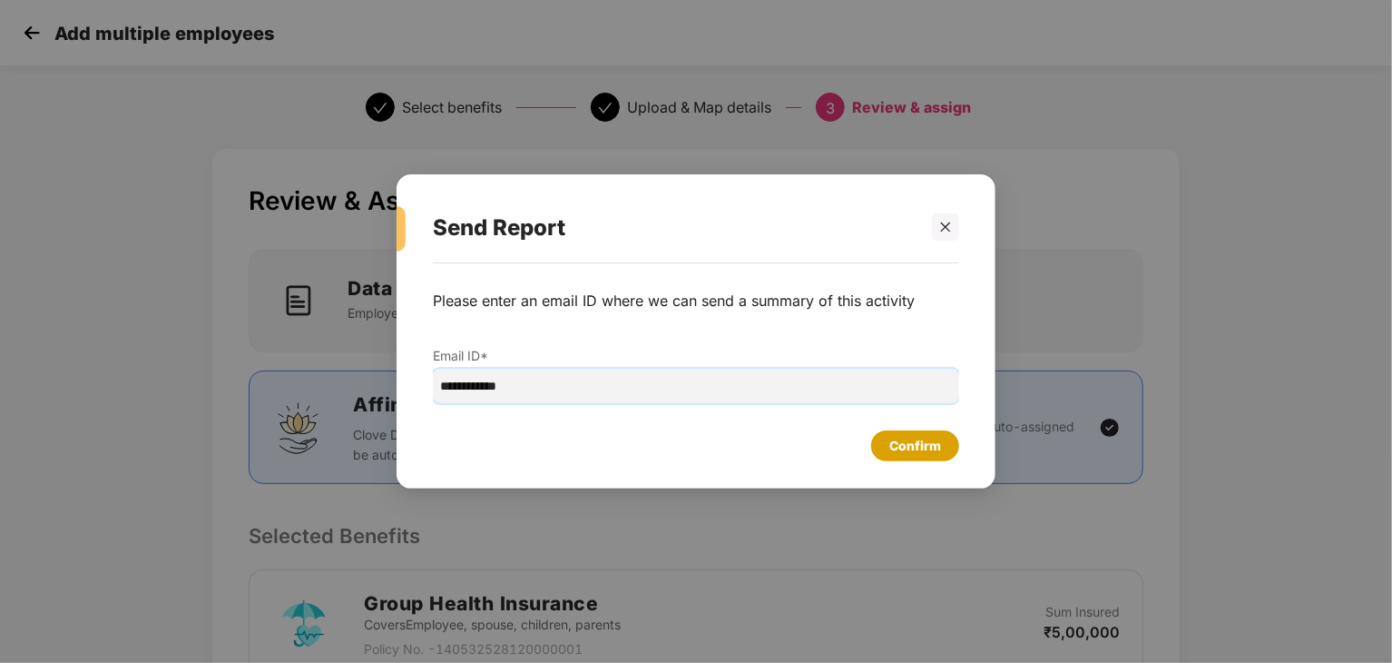
type input "**********"
click at [927, 449] on div "Confirm" at bounding box center [916, 446] width 52 height 20
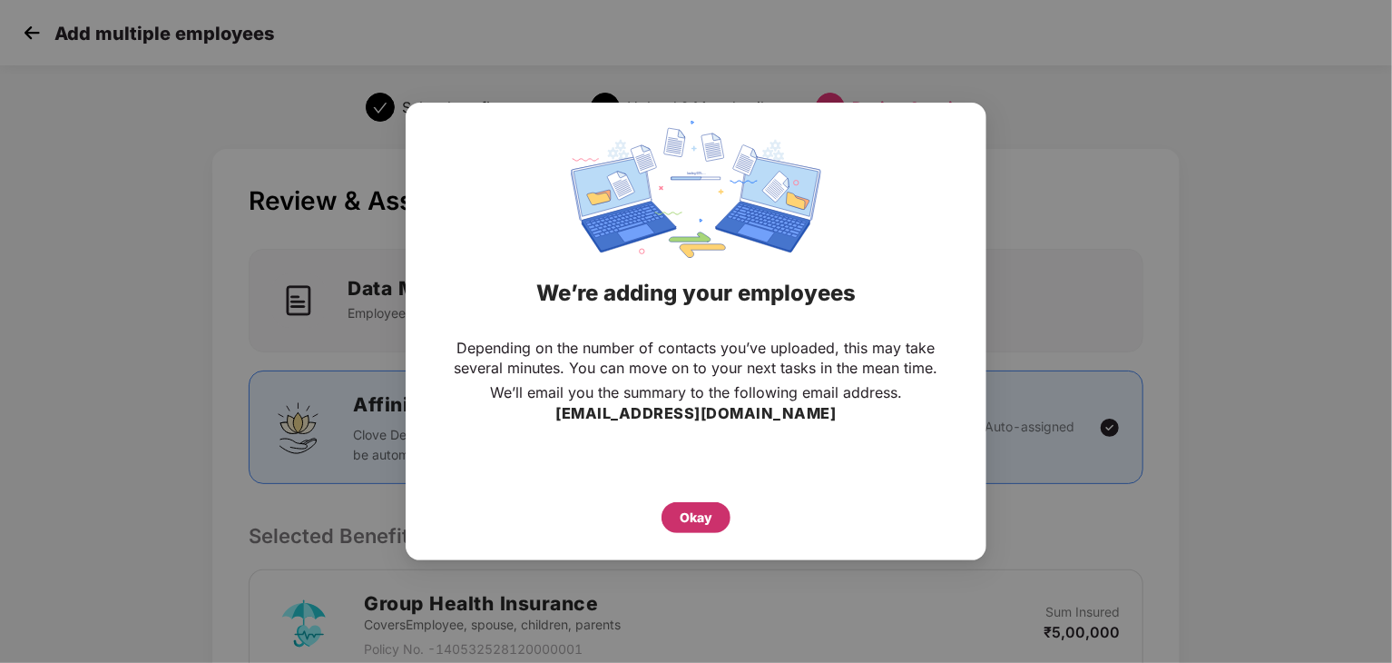
click at [706, 526] on div "Okay" at bounding box center [696, 517] width 33 height 20
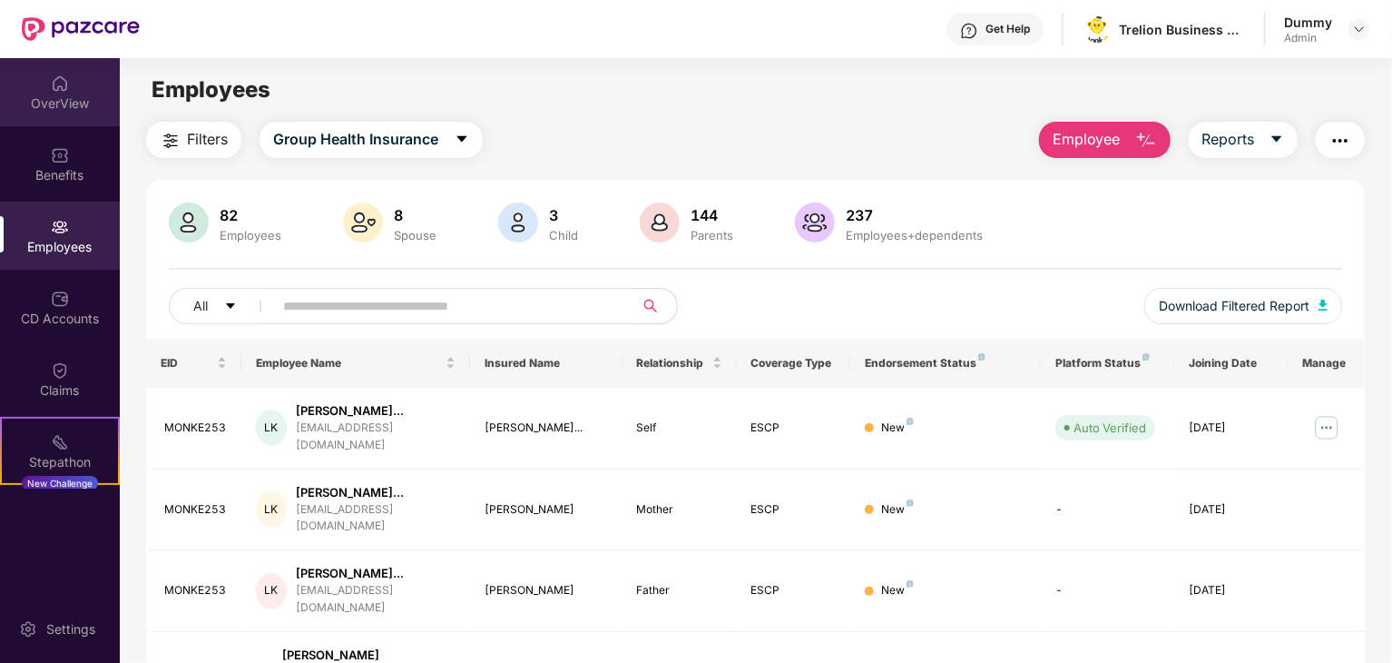
click at [50, 99] on div "OverView" at bounding box center [60, 103] width 120 height 18
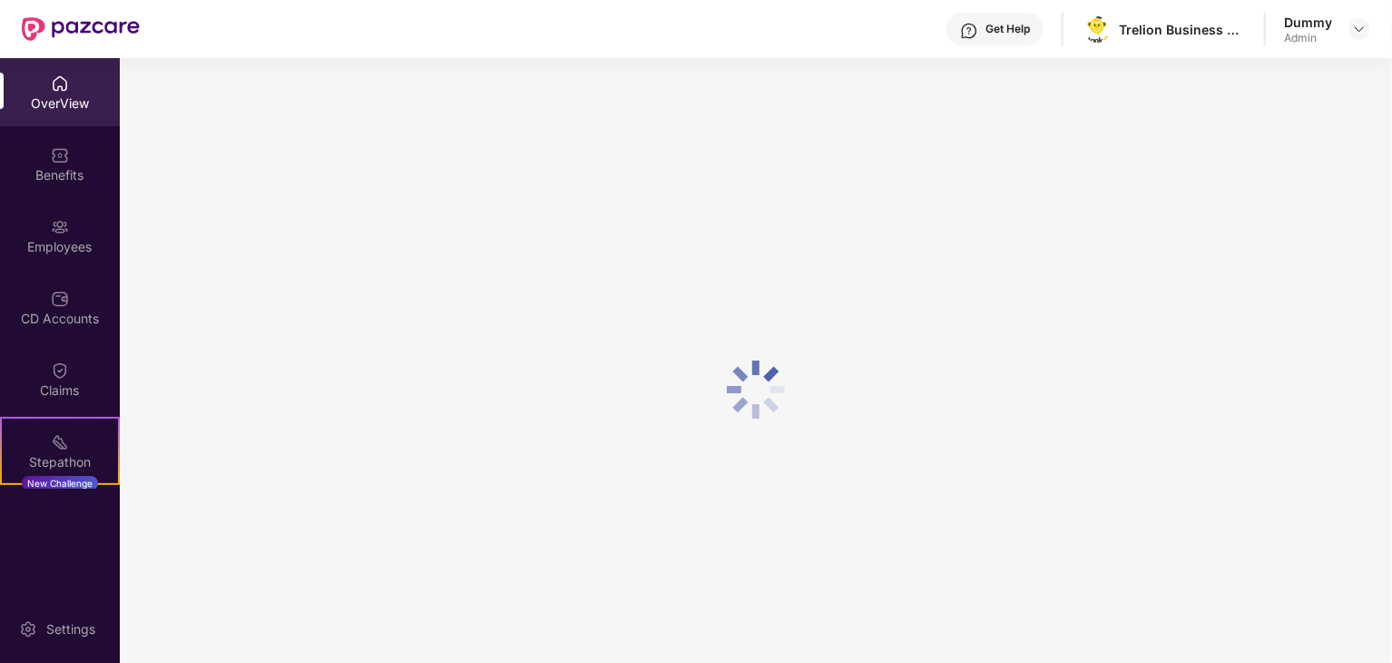
click at [58, 92] on div "OverView" at bounding box center [60, 92] width 120 height 68
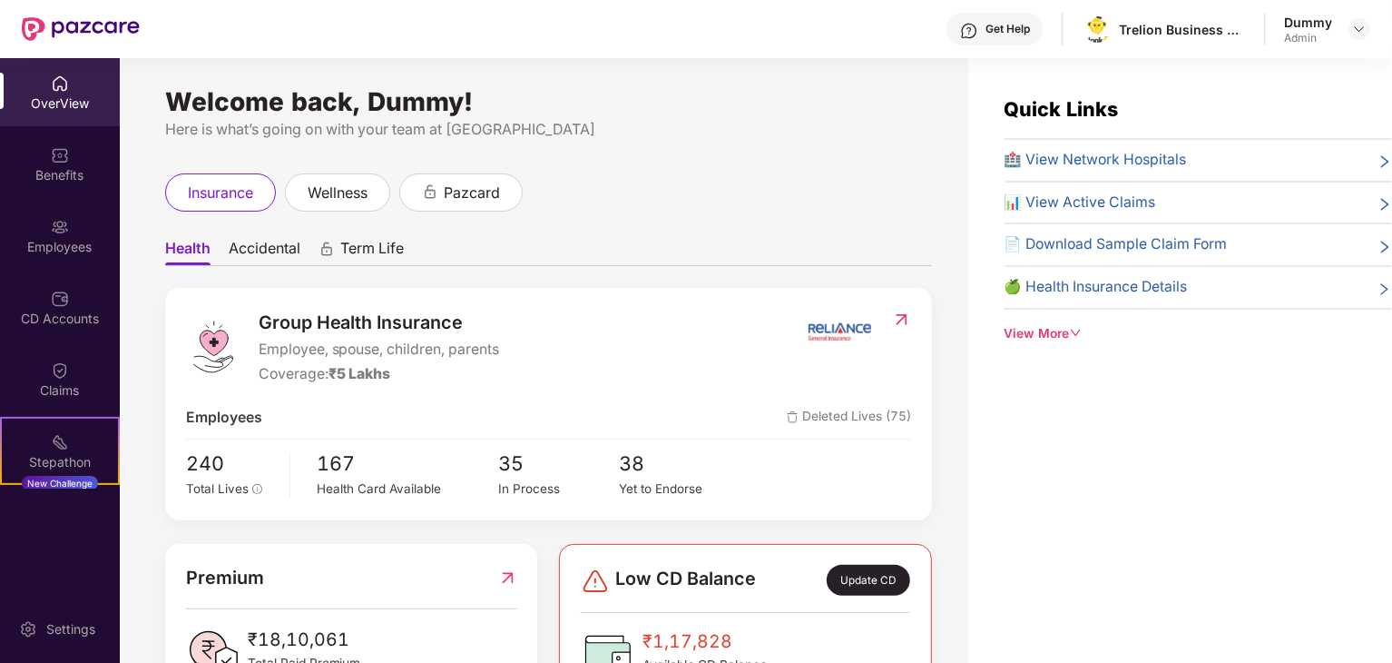
click at [1074, 328] on icon "down" at bounding box center [1076, 333] width 13 height 13
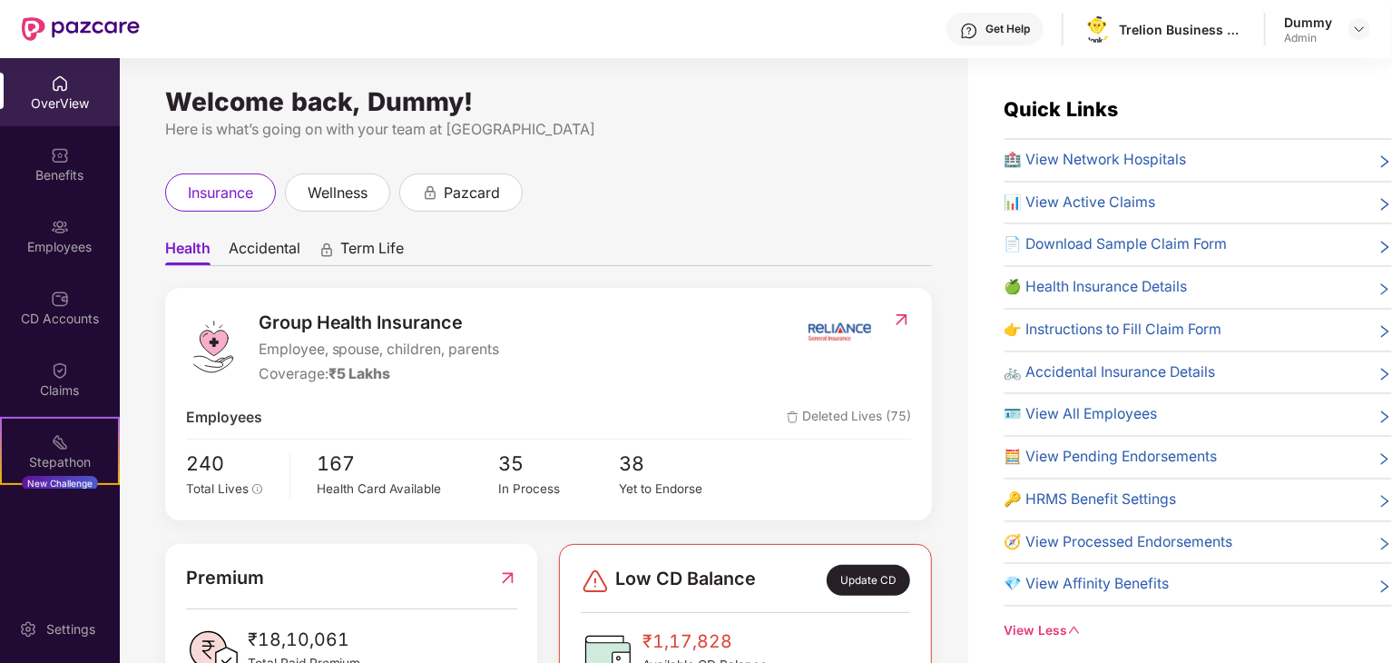
click at [1074, 336] on span "👉 Instructions to Fill Claim Form" at bounding box center [1114, 330] width 218 height 23
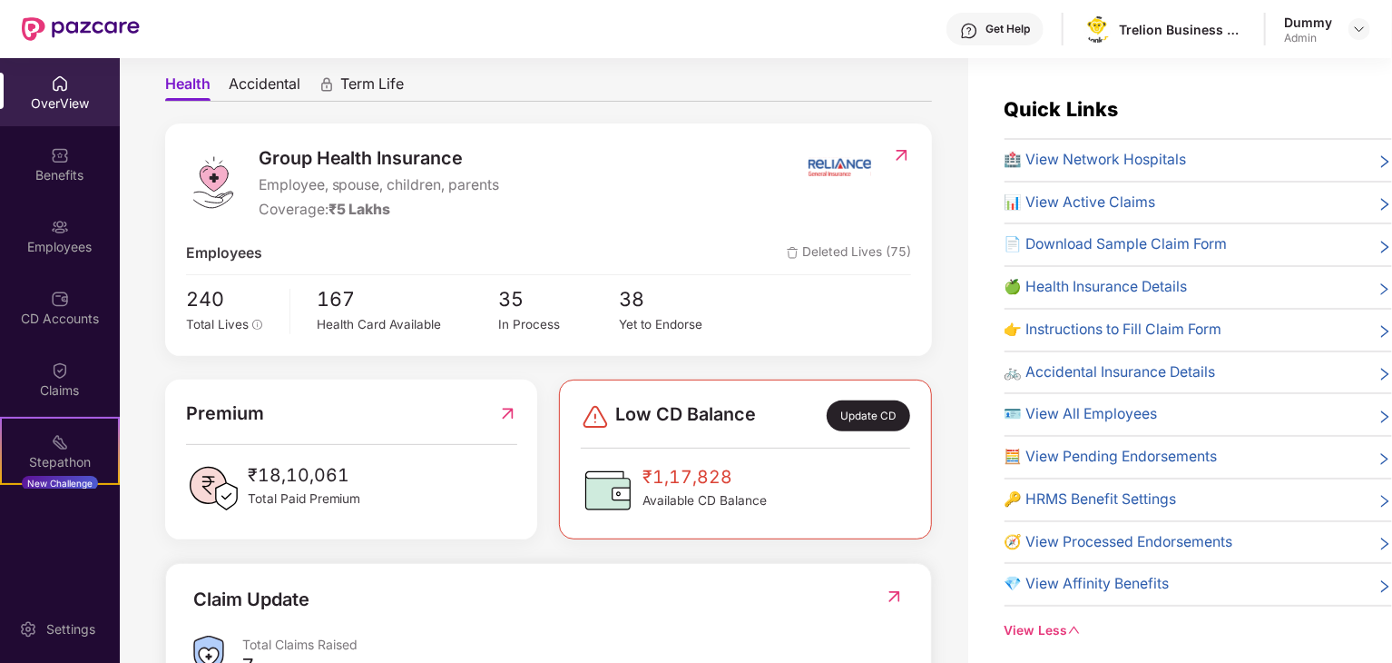
scroll to position [272, 0]
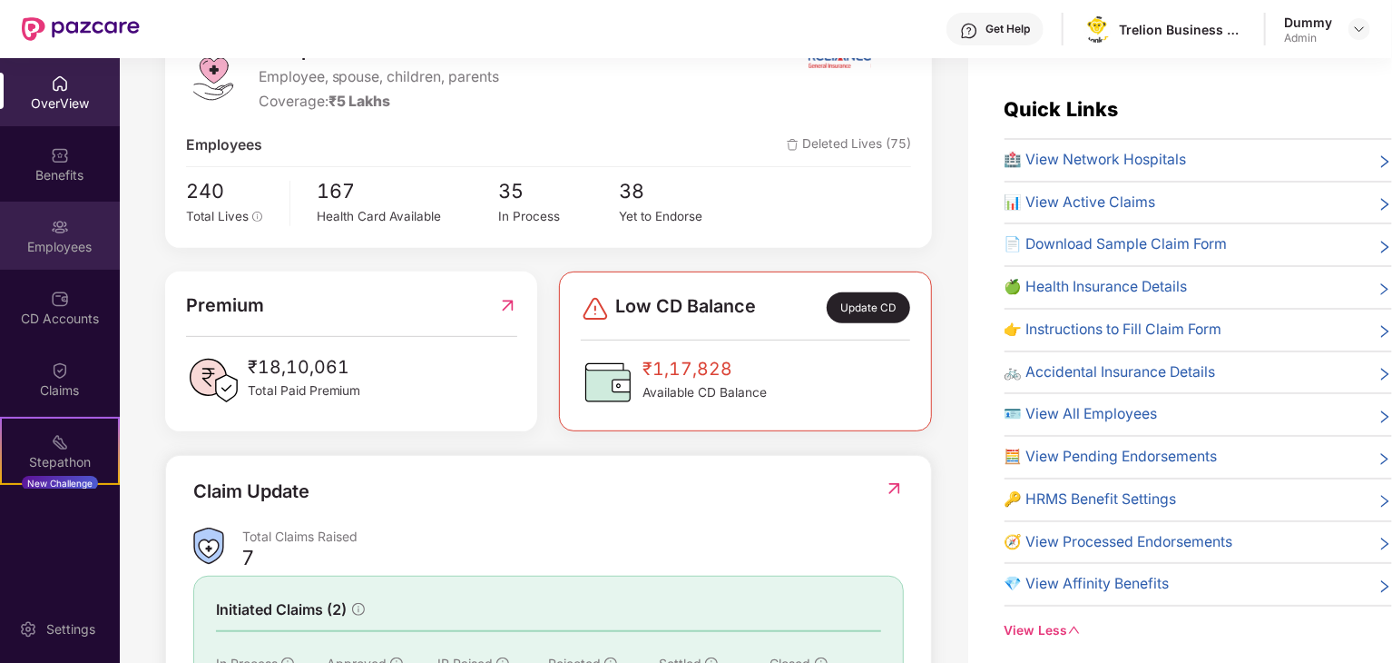
click at [70, 222] on div "Employees" at bounding box center [60, 236] width 120 height 68
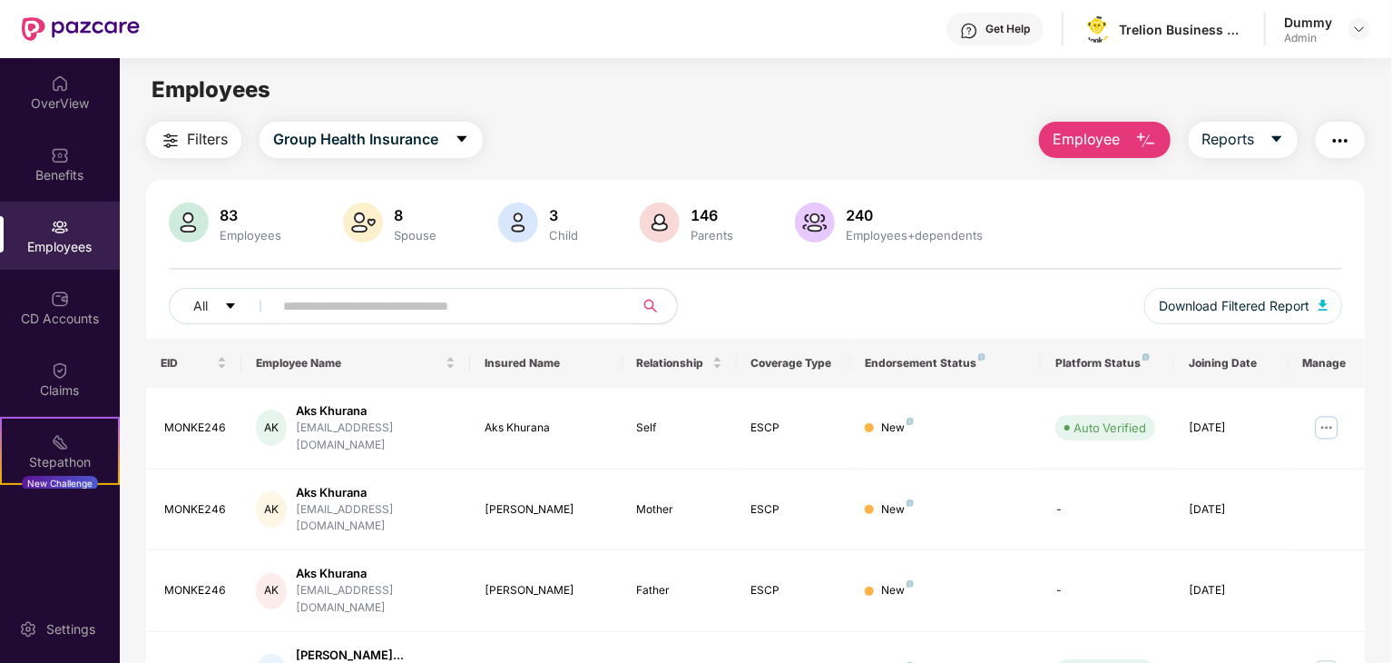
click at [79, 252] on div "Employees" at bounding box center [60, 247] width 120 height 18
click at [77, 262] on div "Employees" at bounding box center [60, 236] width 120 height 68
click at [72, 378] on div "Claims" at bounding box center [60, 379] width 120 height 68
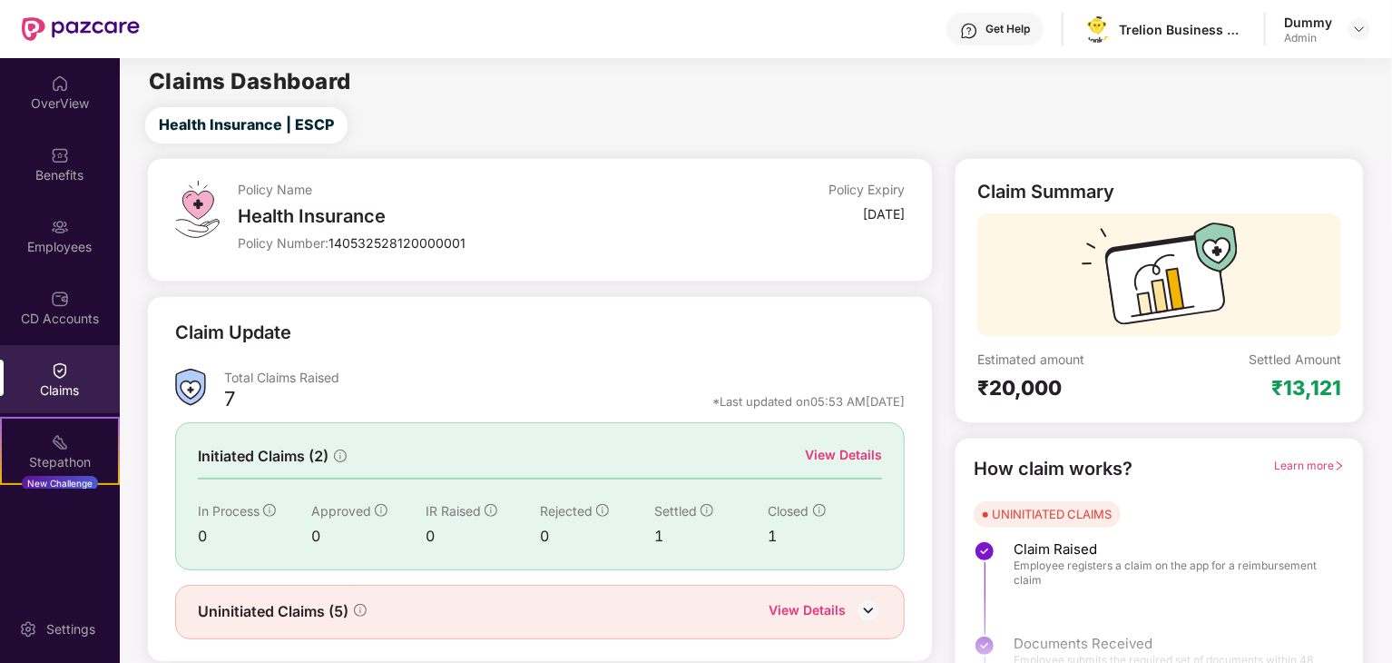
scroll to position [0, 0]
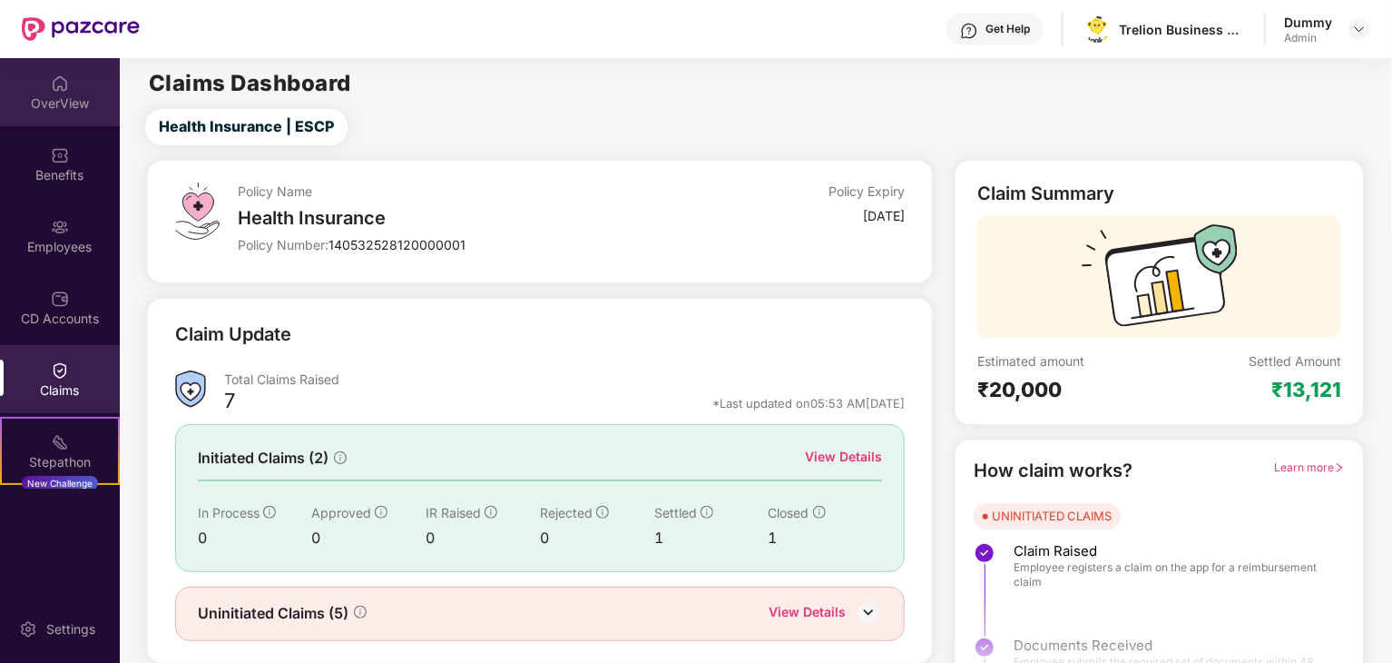
click at [58, 104] on div "OverView" at bounding box center [60, 103] width 120 height 18
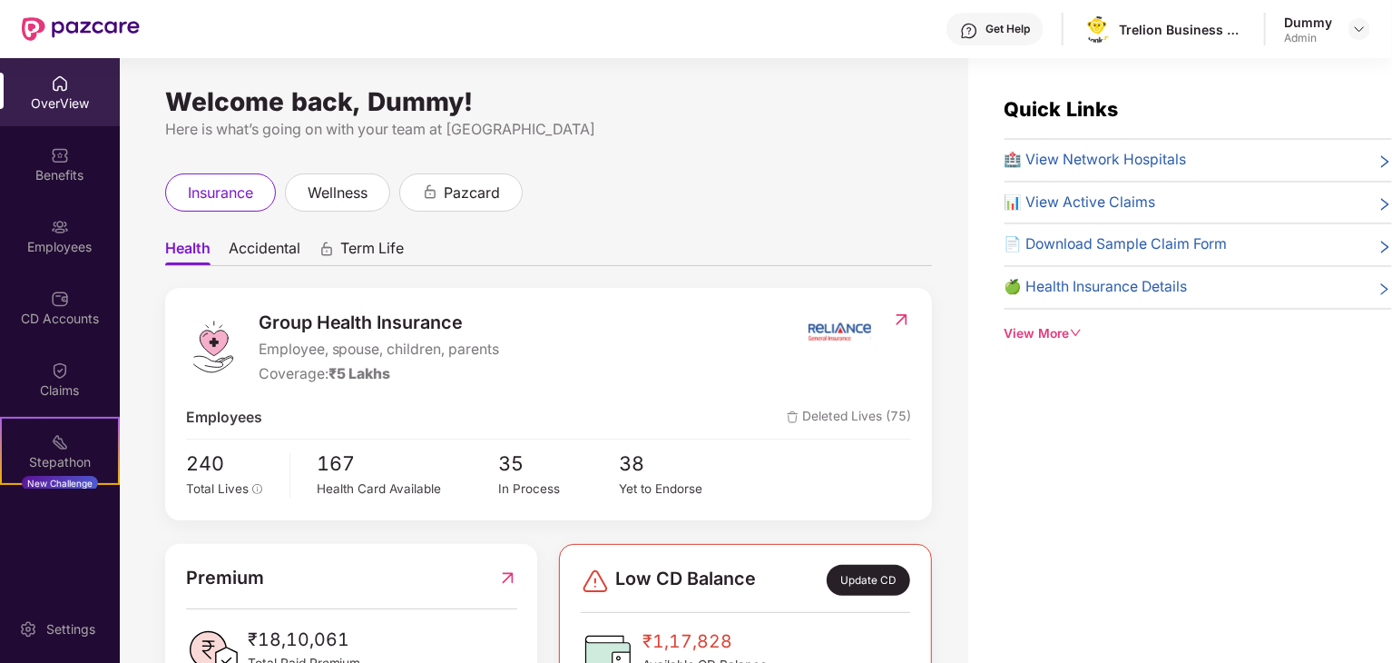
click at [1059, 329] on div "View More" at bounding box center [1199, 334] width 388 height 20
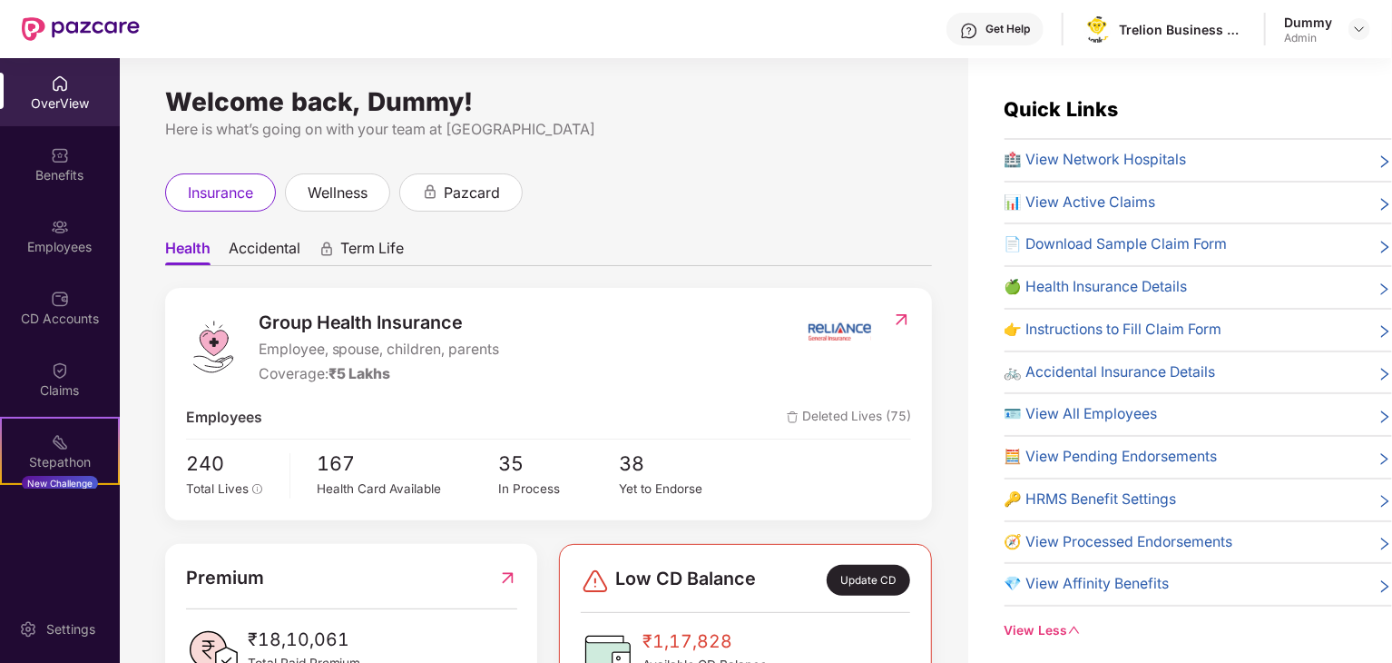
click at [791, 168] on div "Welcome back, Dummy! Here is what’s going on with your team at Pazcare insuranc…" at bounding box center [544, 371] width 849 height 626
drag, startPoint x: 91, startPoint y: 193, endPoint x: 81, endPoint y: 232, distance: 40.3
click at [81, 232] on div "Employees" at bounding box center [60, 236] width 120 height 68
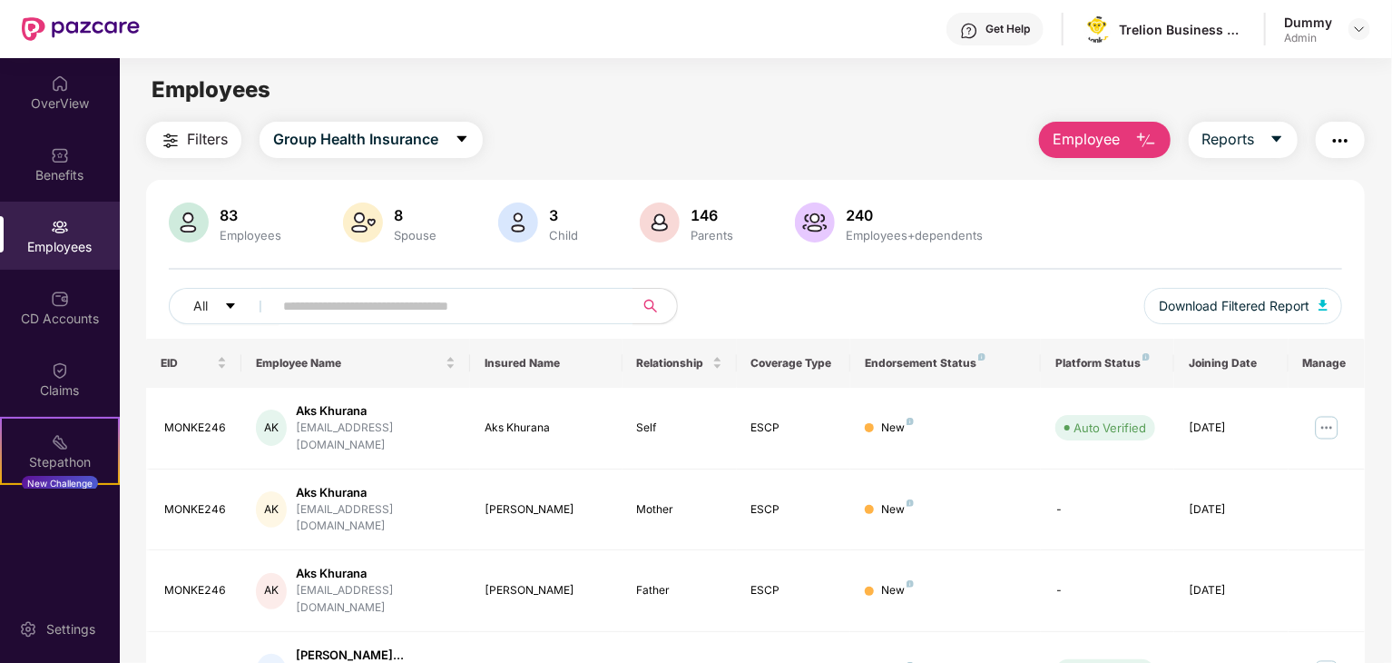
click at [1145, 132] on img "button" at bounding box center [1147, 141] width 22 height 22
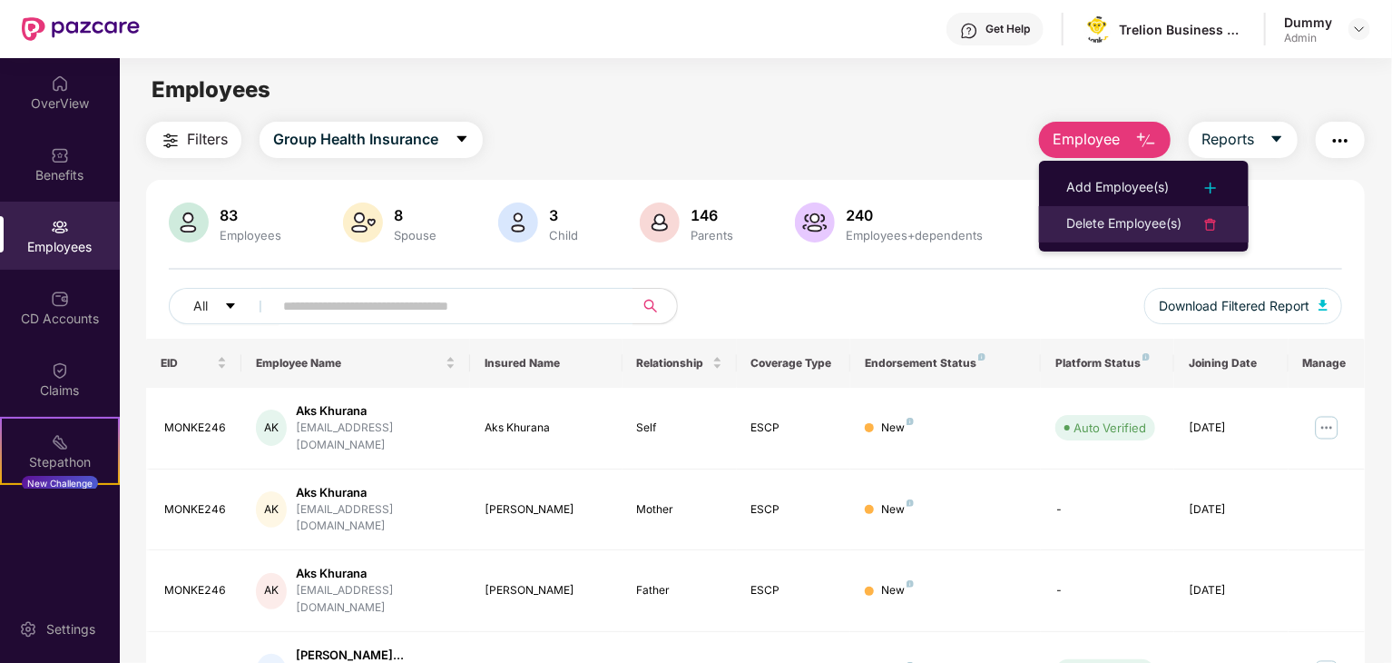
click at [1167, 210] on li "Delete Employee(s)" at bounding box center [1144, 224] width 210 height 36
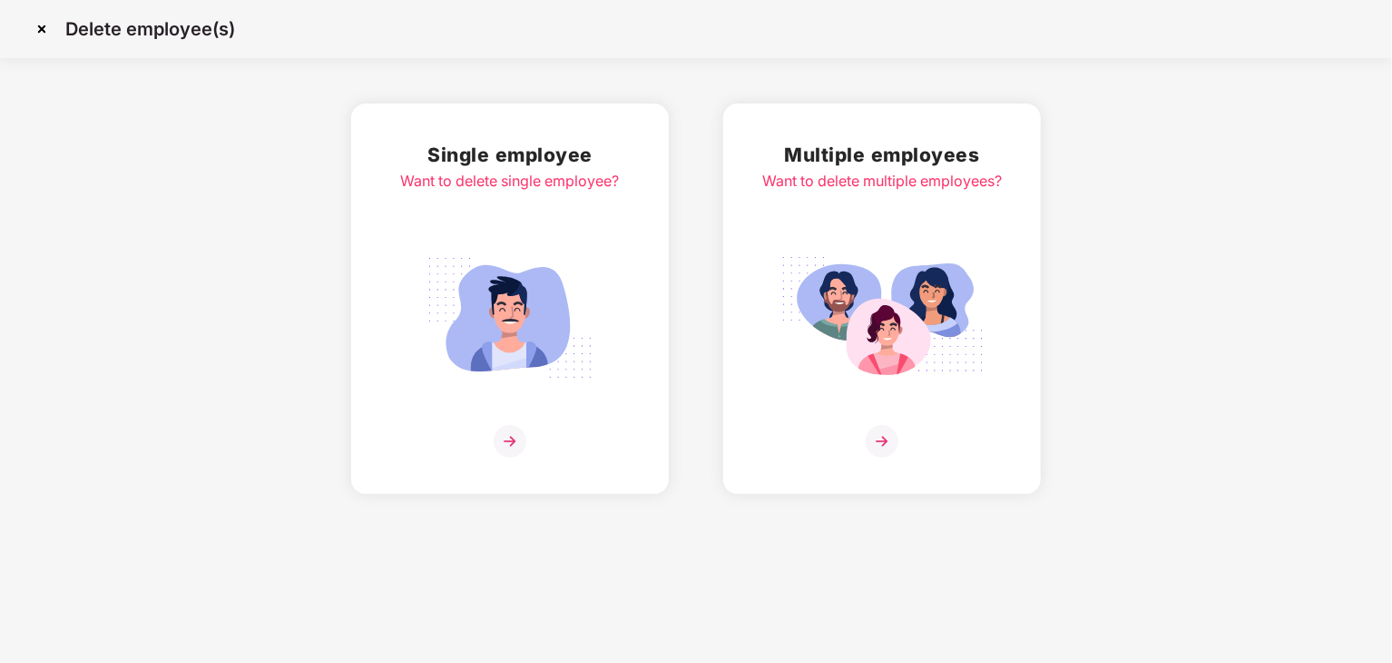
click at [1167, 227] on div "Single employee Want to delete single employee? Multiple employees Want to dele…" at bounding box center [696, 298] width 1392 height 390
click at [40, 33] on img at bounding box center [41, 29] width 29 height 29
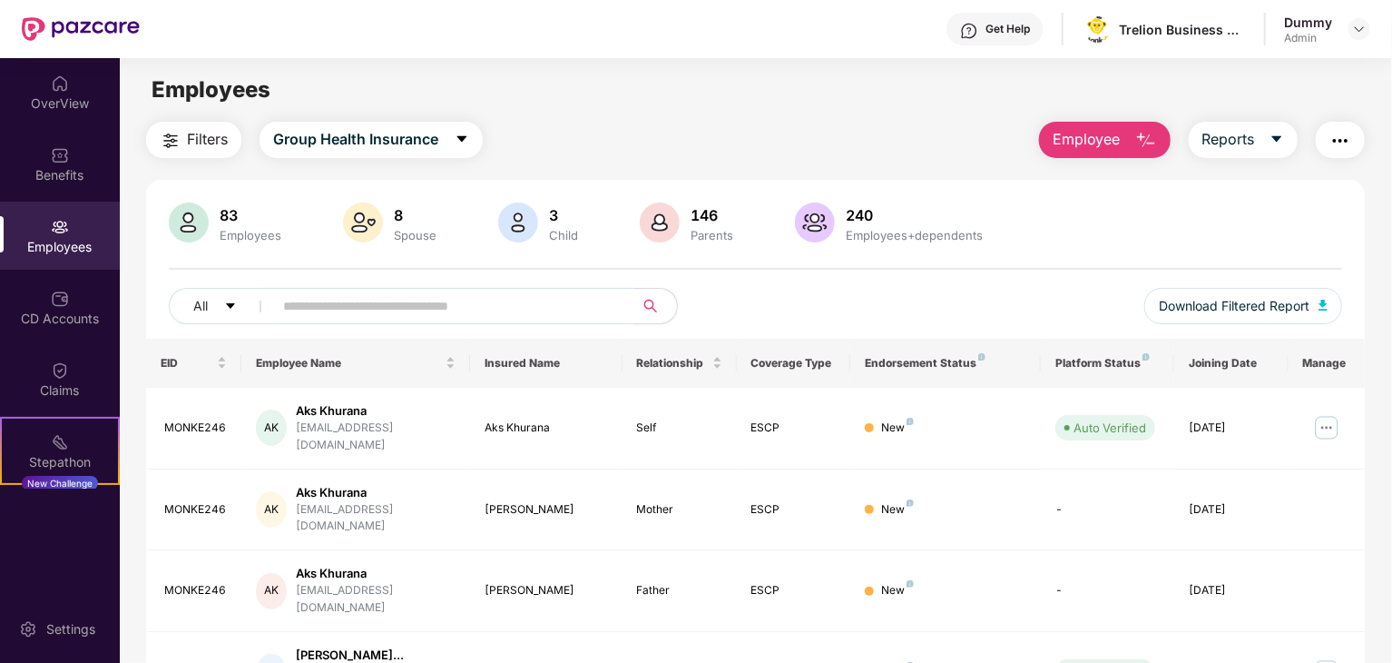
click at [454, 312] on input "text" at bounding box center [446, 305] width 326 height 27
type input "*******"
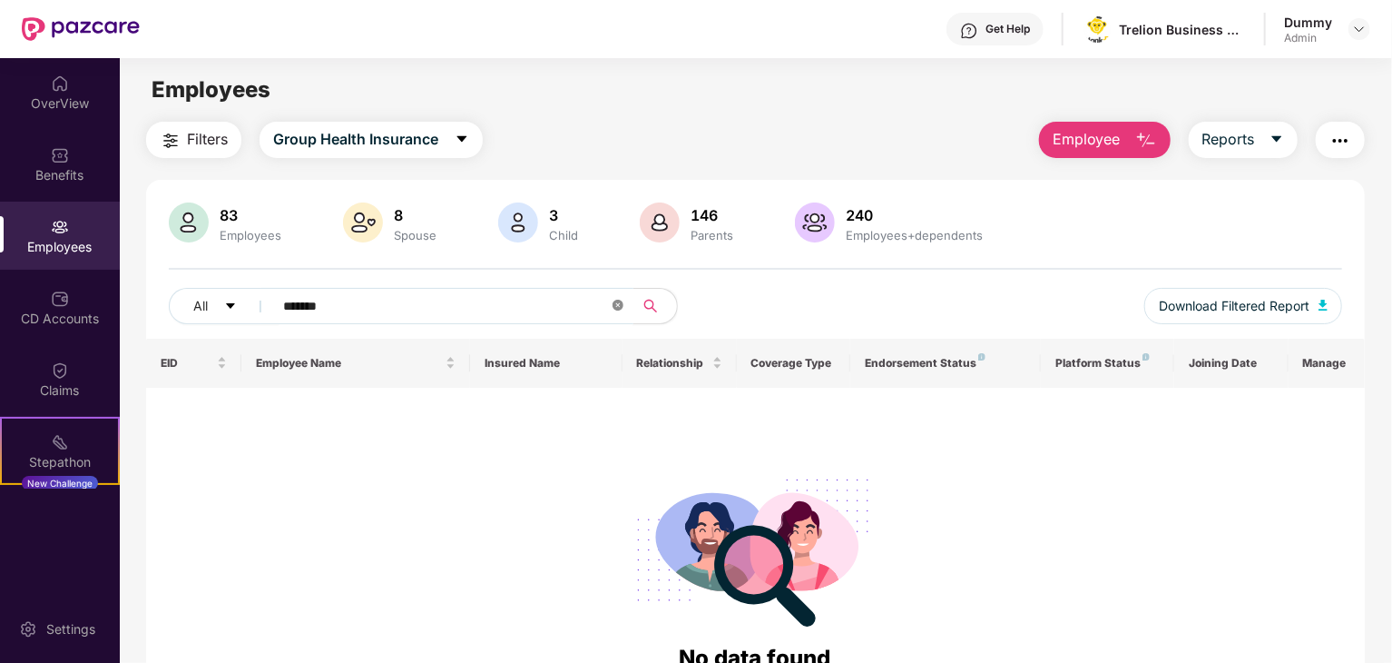
click at [618, 307] on icon "close-circle" at bounding box center [618, 305] width 11 height 11
click at [550, 304] on input "text" at bounding box center [446, 305] width 326 height 27
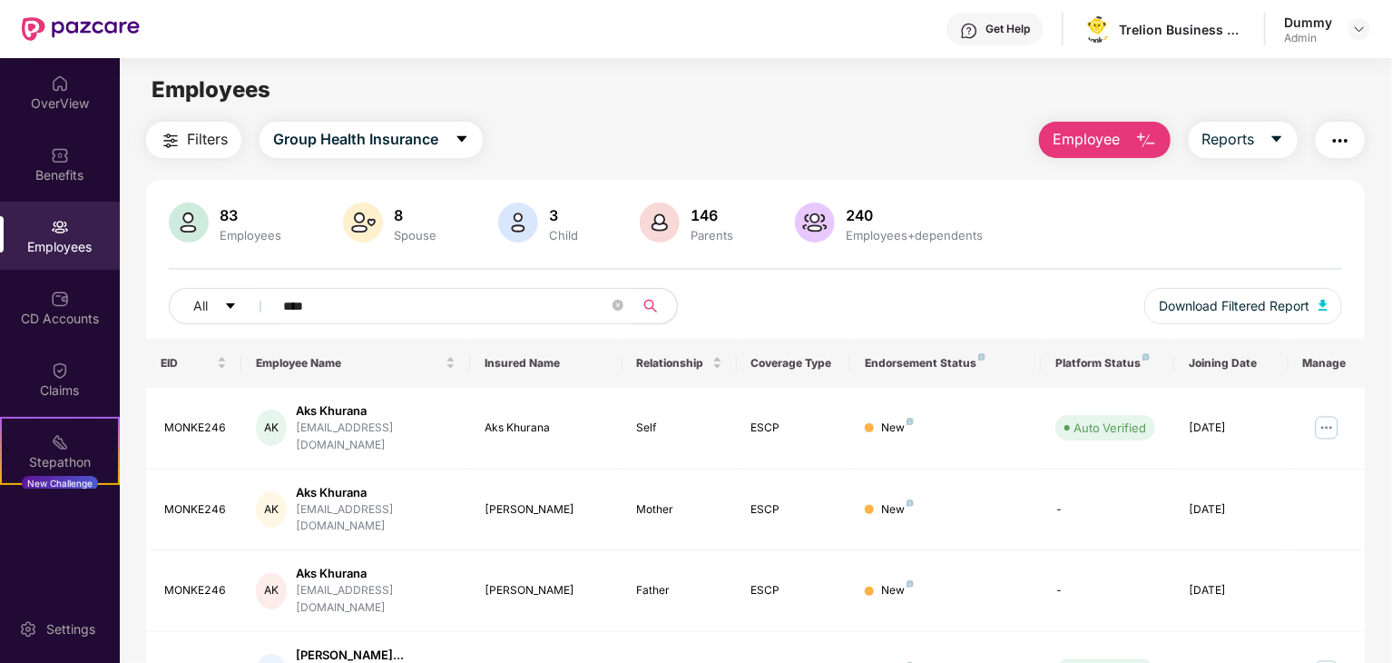
type input "*****"
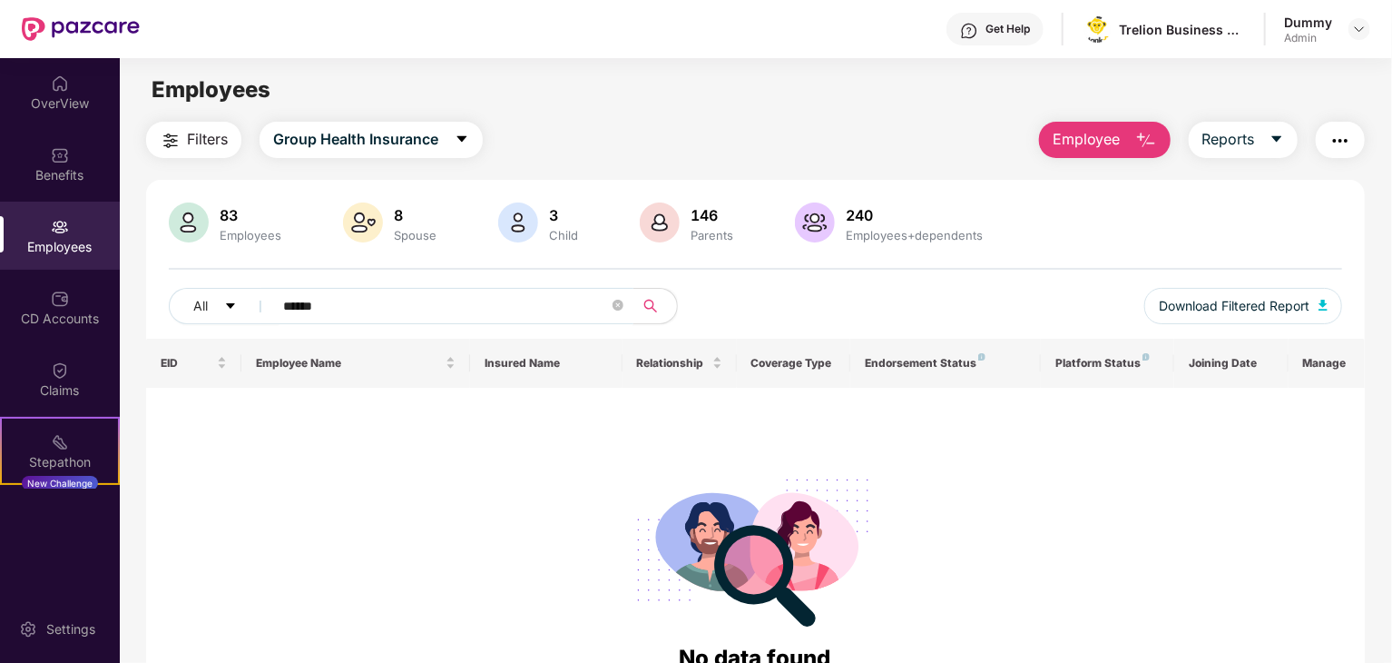
type input "******"
click at [611, 301] on span "******" at bounding box center [447, 306] width 372 height 36
click at [623, 308] on icon "close-circle" at bounding box center [618, 305] width 11 height 11
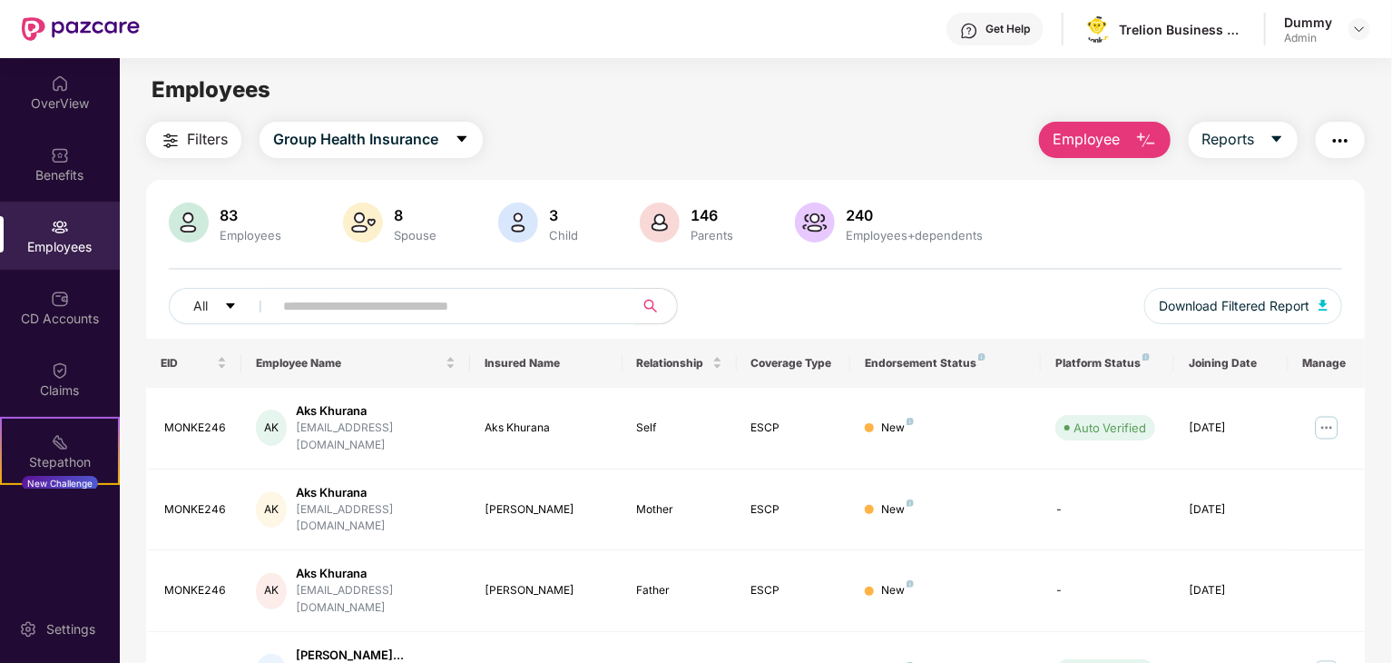
click at [508, 310] on input "text" at bounding box center [446, 305] width 326 height 27
type input "*****"
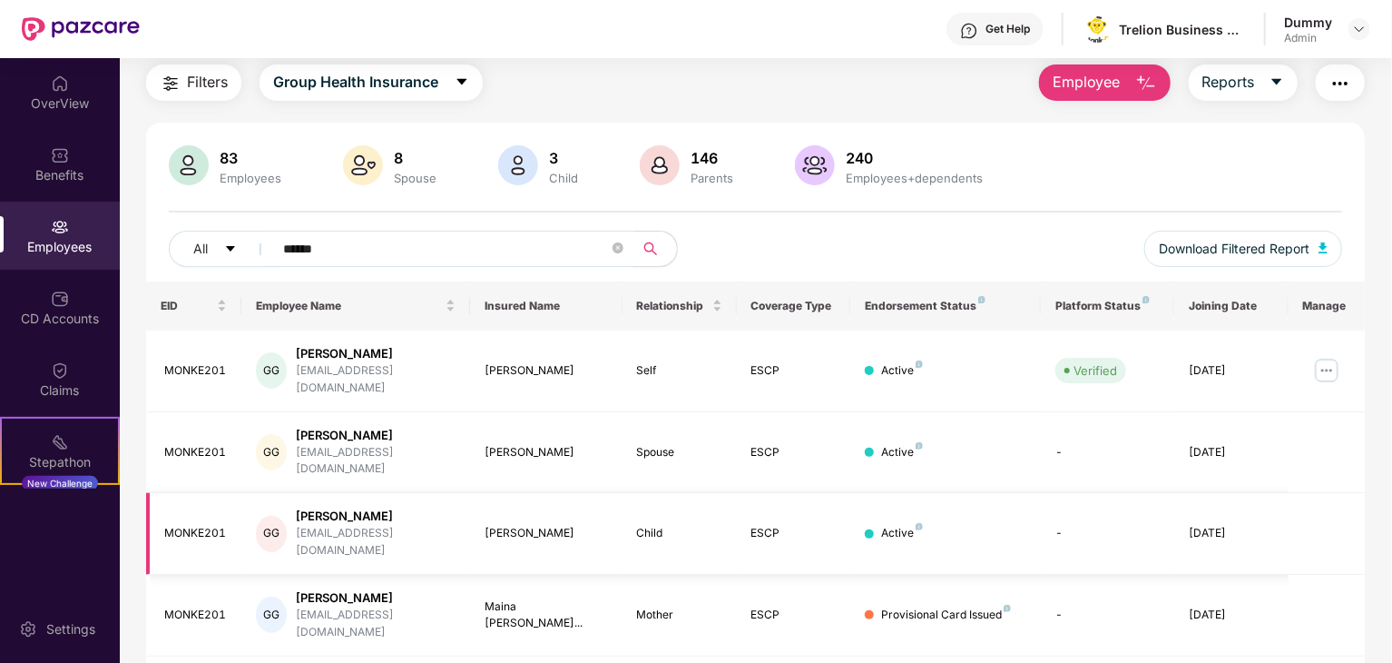
scroll to position [58, 0]
type input "******"
click at [1332, 361] on img at bounding box center [1327, 369] width 29 height 29
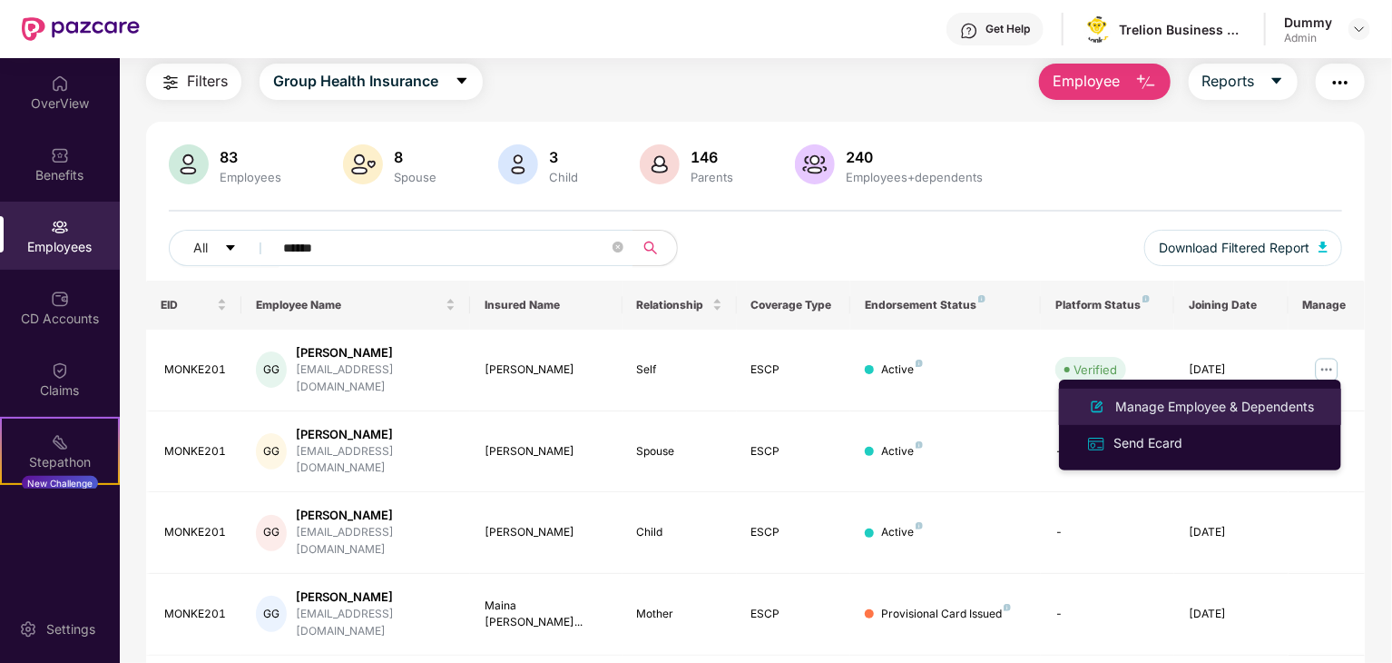
click at [1179, 411] on div "Manage Employee & Dependents" at bounding box center [1215, 407] width 206 height 20
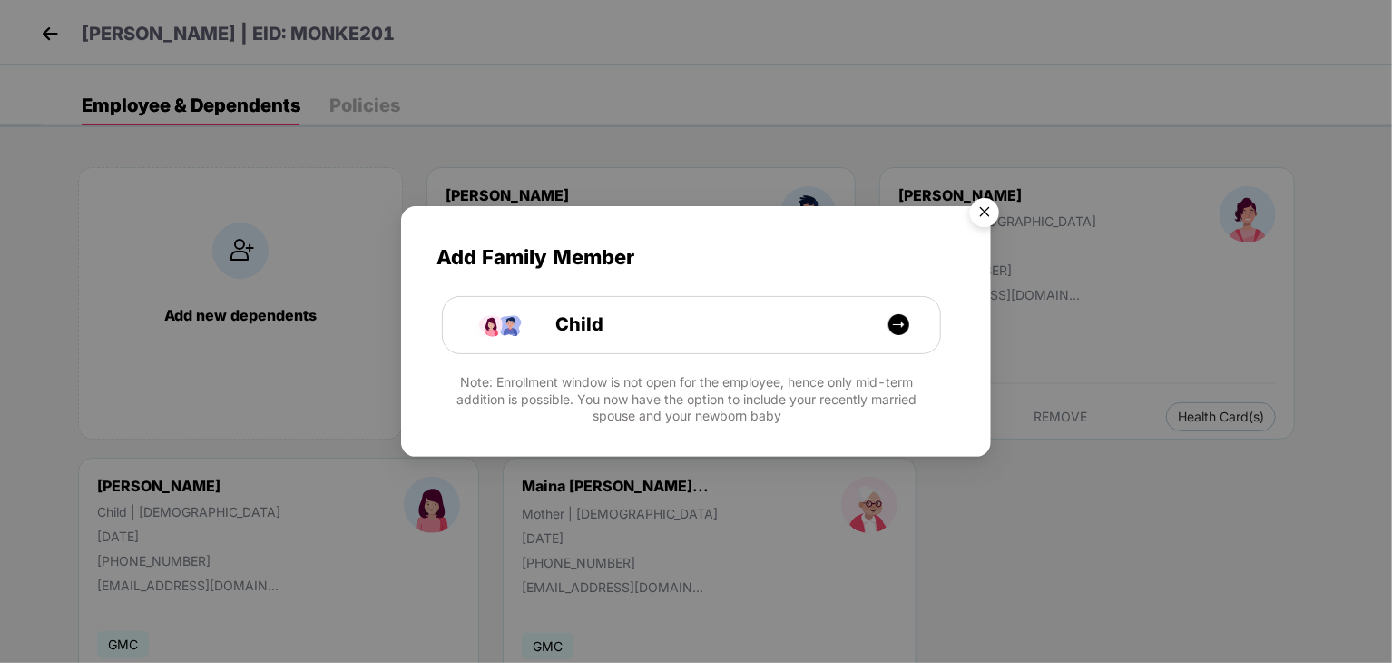
click at [982, 211] on img "Close" at bounding box center [984, 215] width 51 height 51
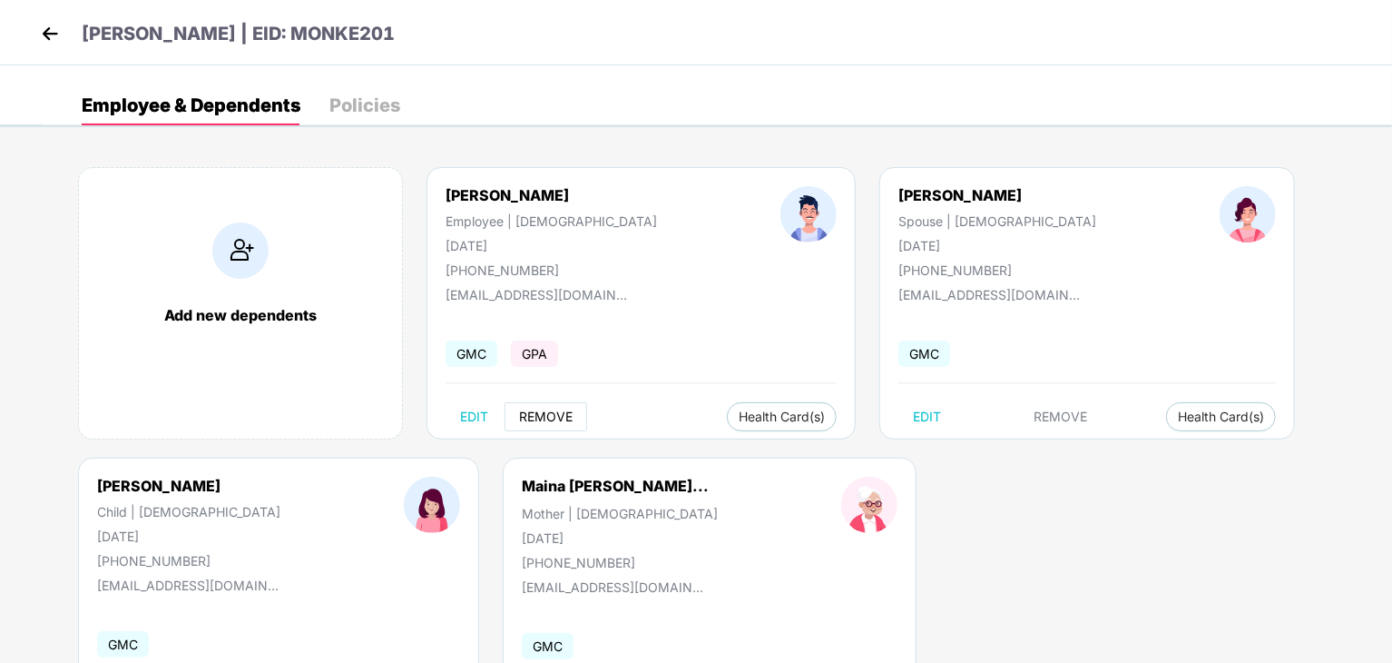
click at [545, 419] on span "REMOVE" at bounding box center [546, 416] width 54 height 15
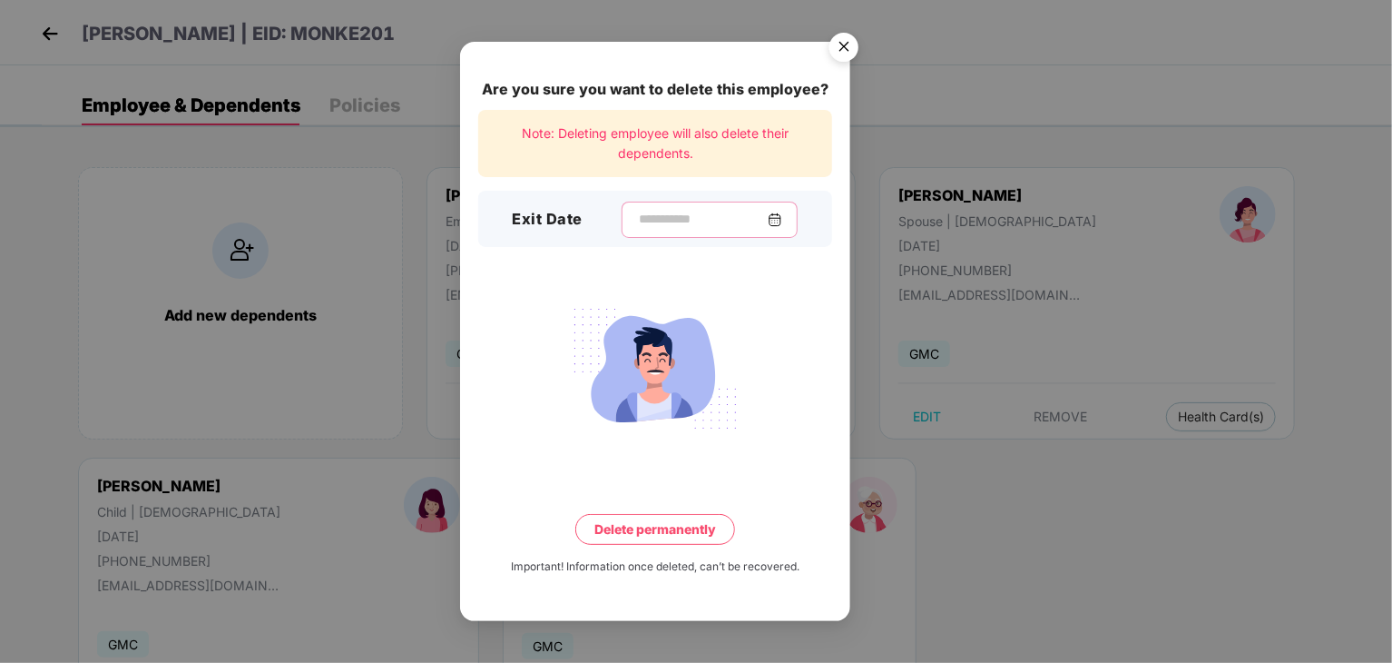
click at [637, 213] on input at bounding box center [702, 219] width 131 height 19
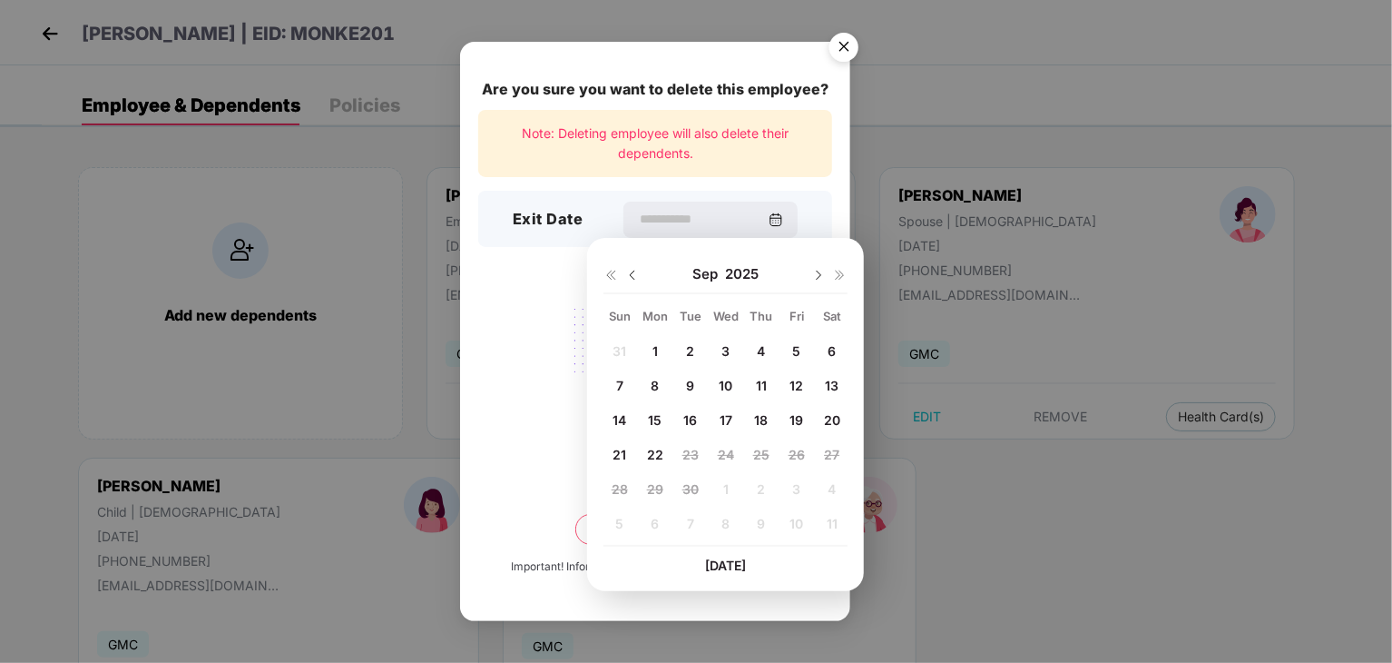
click at [650, 453] on span "22" at bounding box center [655, 454] width 16 height 15
type input "**********"
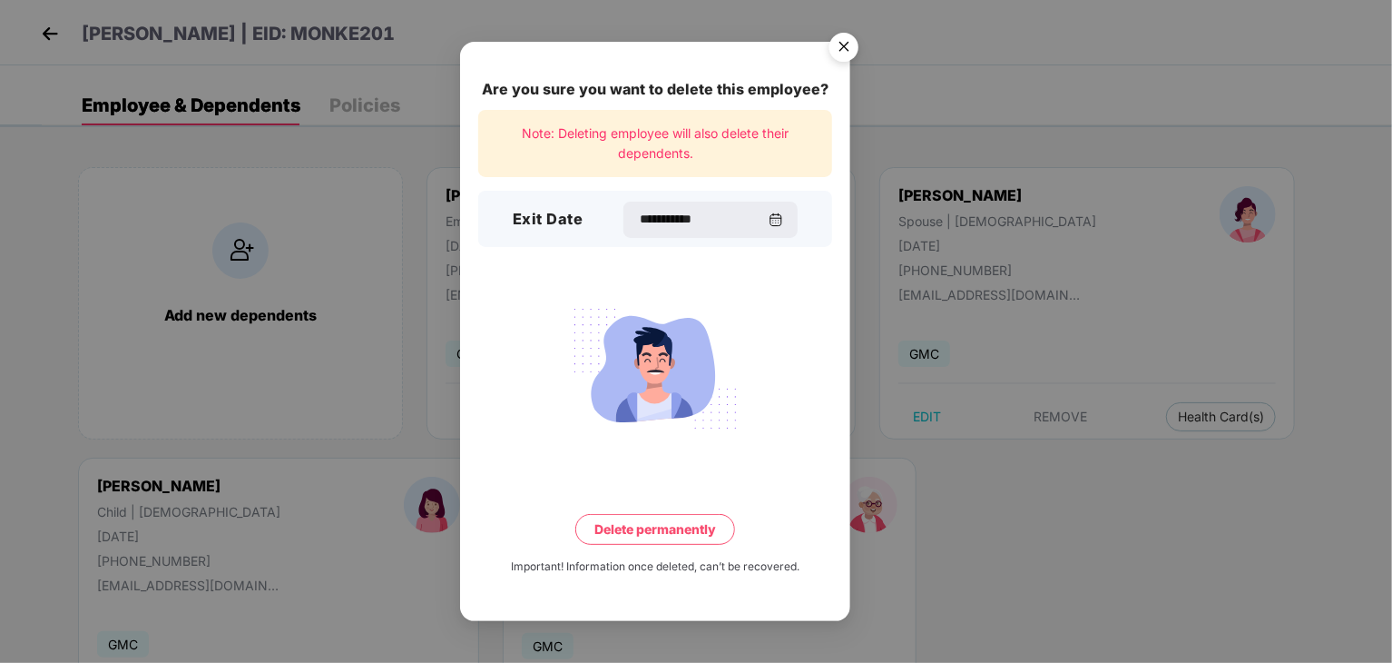
click at [700, 531] on button "Delete permanently" at bounding box center [655, 529] width 160 height 31
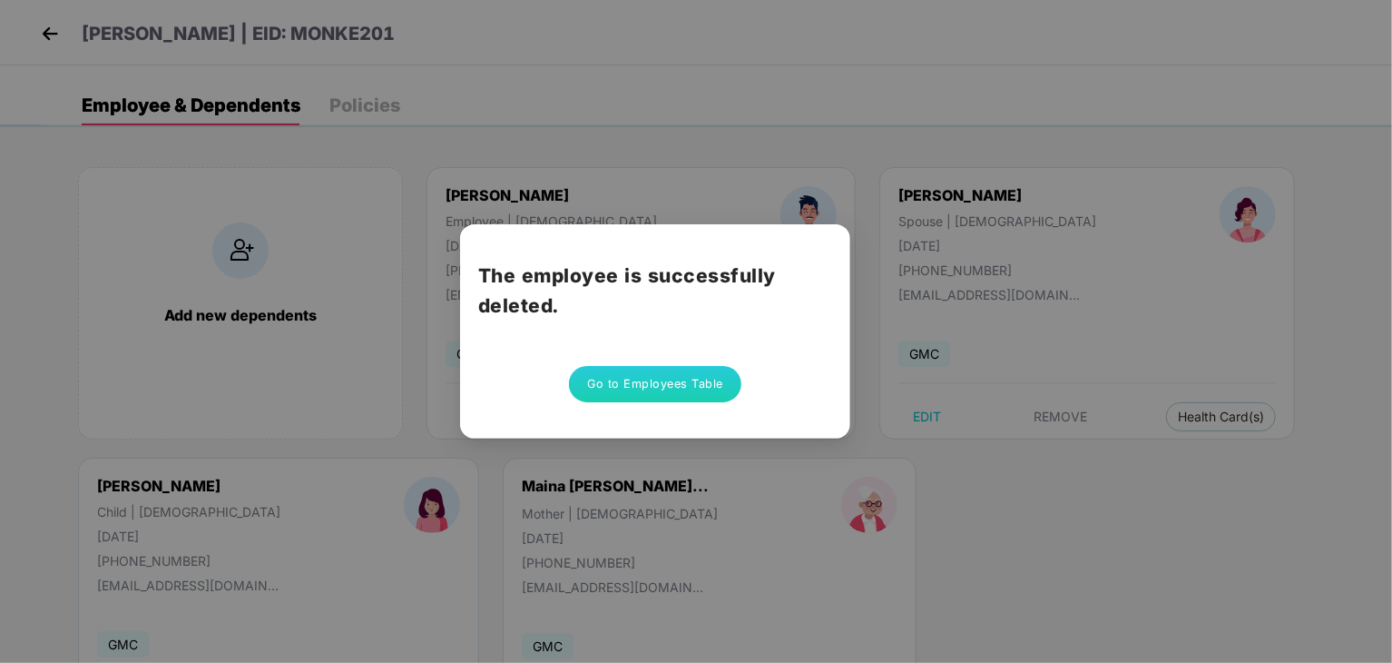
click at [679, 389] on button "Go to Employees Table" at bounding box center [655, 384] width 172 height 36
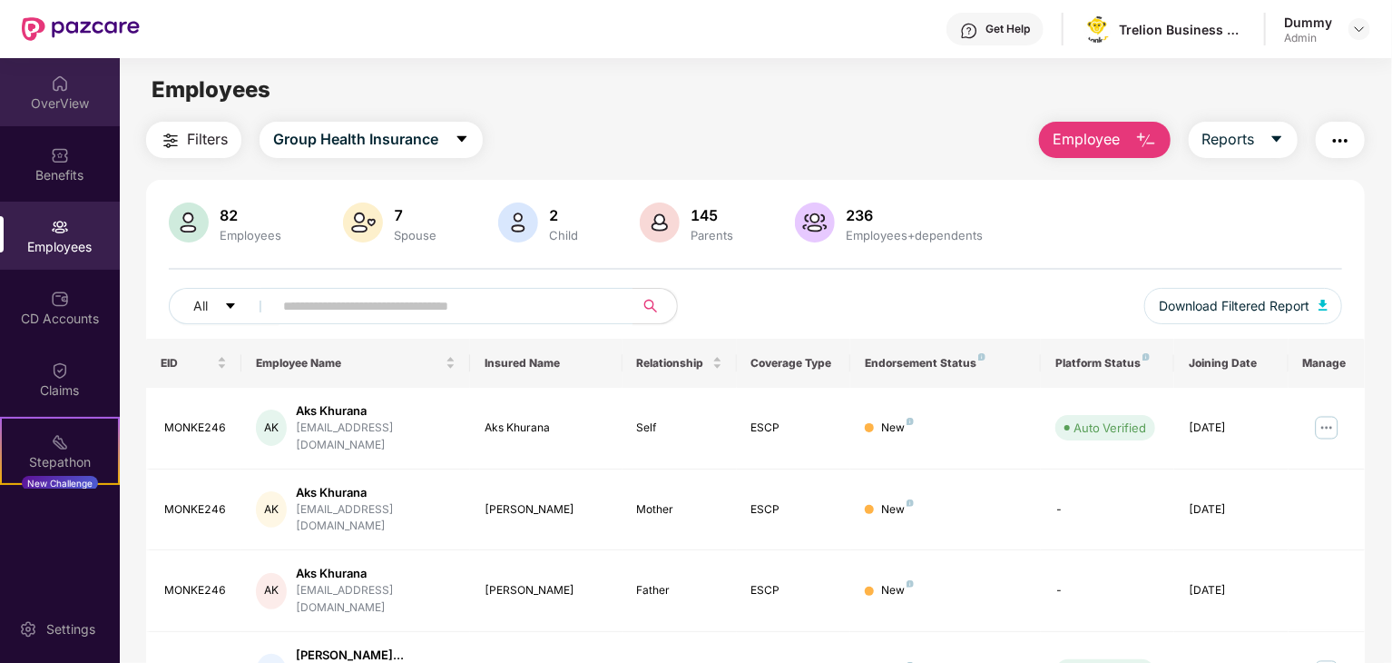
click at [87, 88] on div "OverView" at bounding box center [60, 92] width 120 height 68
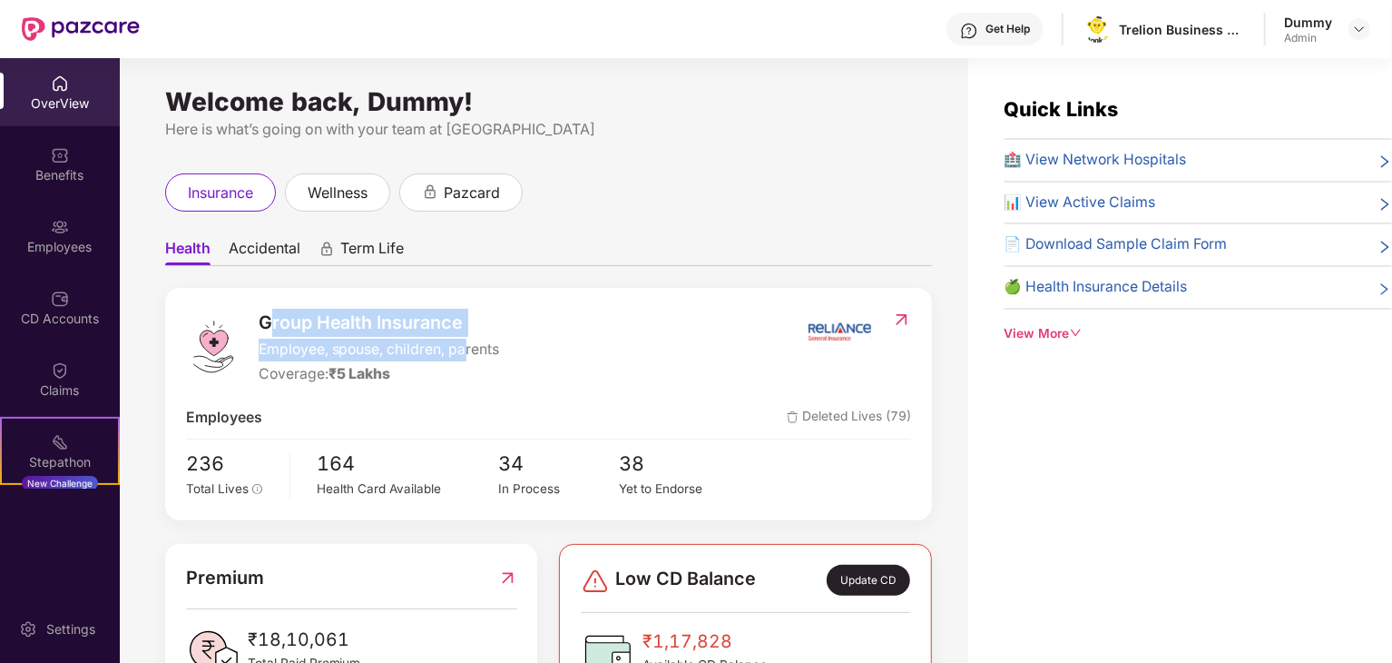
drag, startPoint x: 337, startPoint y: 333, endPoint x: 467, endPoint y: 346, distance: 131.3
click at [467, 346] on div "Group Health Insurance Employee, spouse, children, parents Coverage: ₹5 Lakhs" at bounding box center [379, 347] width 241 height 77
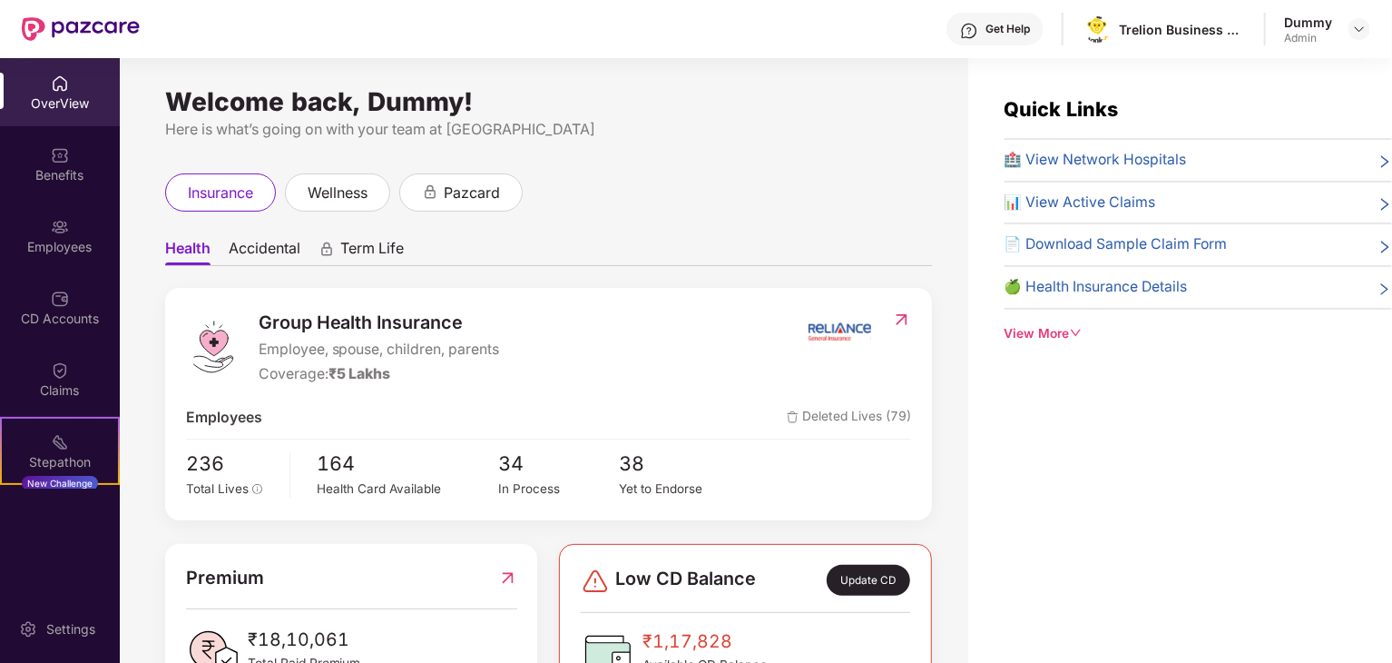
click at [556, 360] on div "Group Health Insurance Employee, spouse, children, parents Coverage: ₹5 Lakhs" at bounding box center [496, 347] width 621 height 77
click at [1048, 332] on div "View More" at bounding box center [1199, 334] width 388 height 20
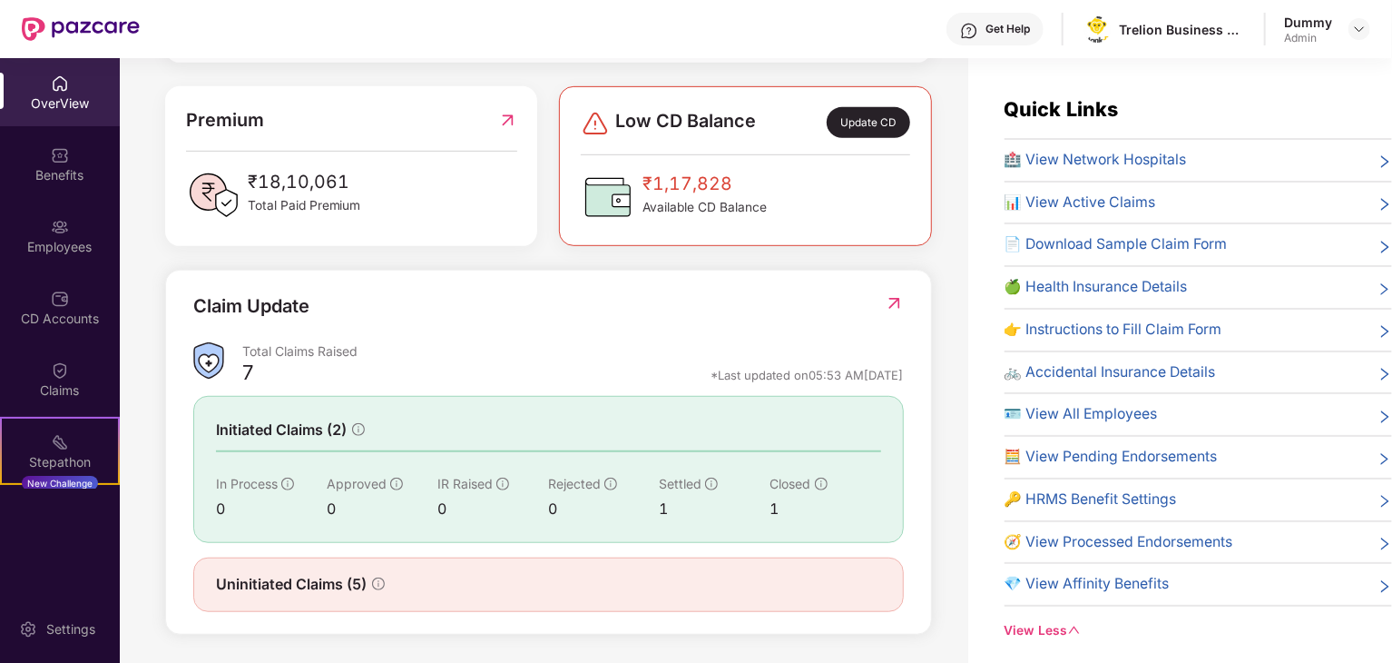
scroll to position [326, 0]
